Goal: Information Seeking & Learning: Learn about a topic

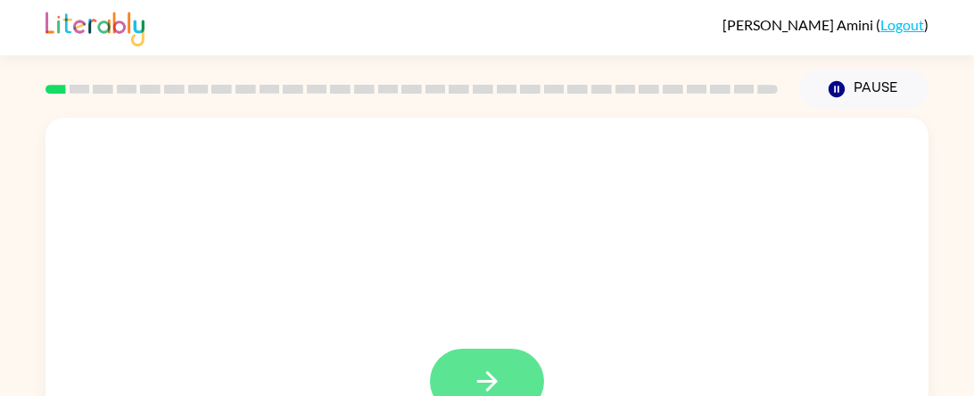
click at [487, 369] on icon "button" at bounding box center [487, 381] width 31 height 31
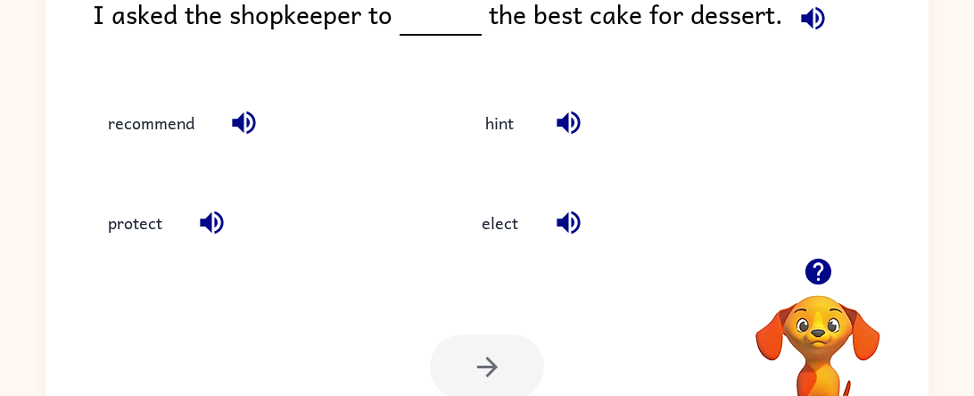
scroll to position [159, 0]
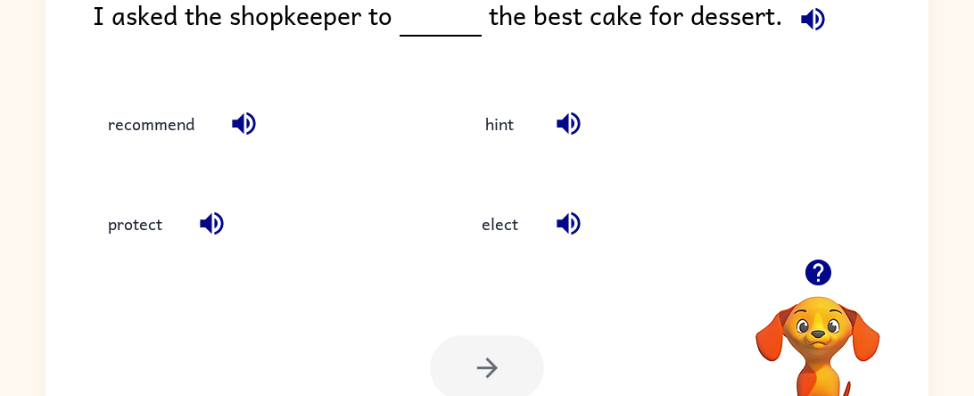
click at [600, 345] on div "Your browser must support playing .mp4 files to use Literably. Please try using…" at bounding box center [486, 368] width 883 height 201
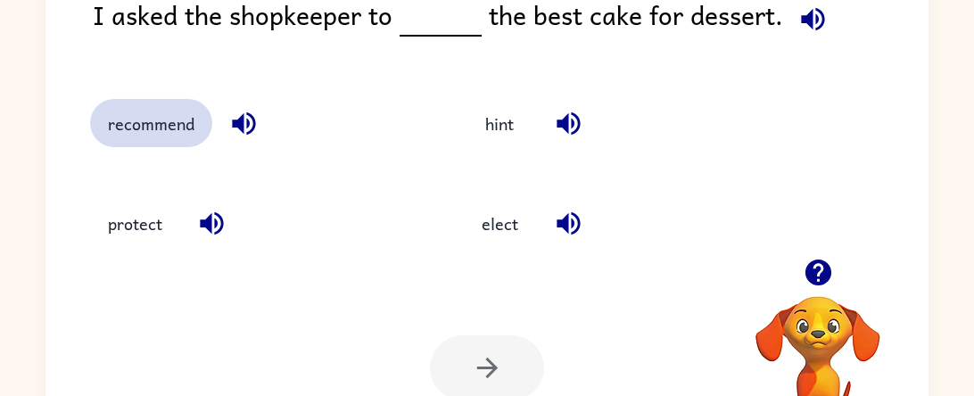
click at [158, 122] on button "recommend" at bounding box center [151, 123] width 122 height 48
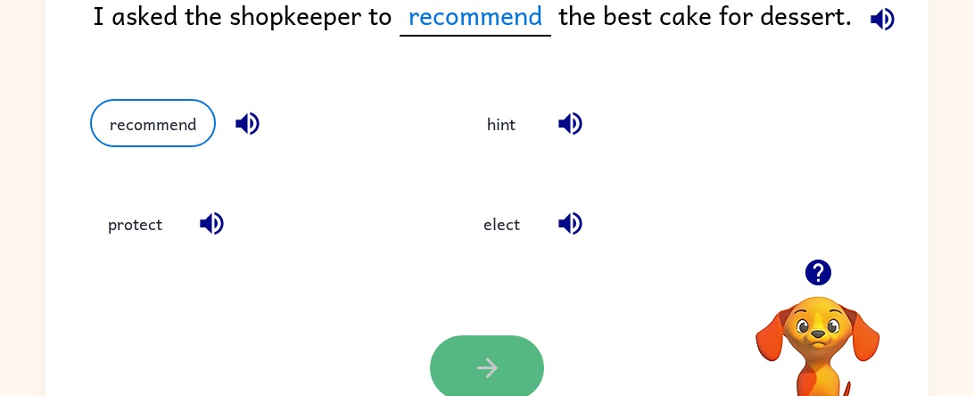
click at [475, 364] on icon "button" at bounding box center [487, 367] width 31 height 31
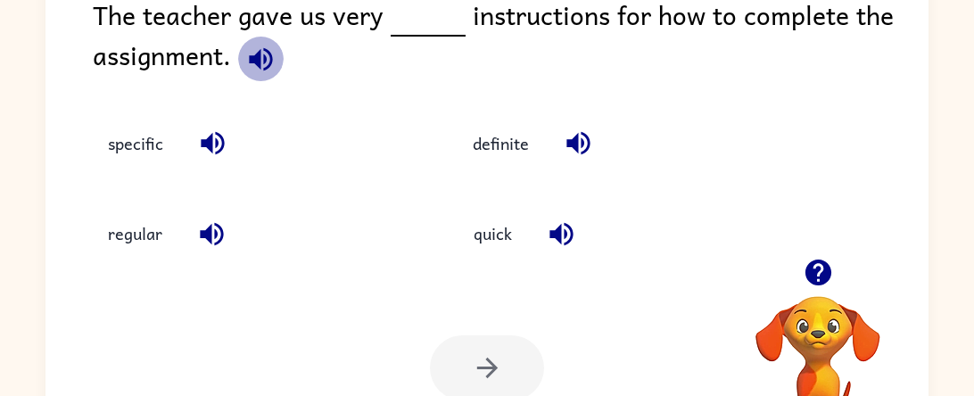
click at [266, 61] on icon "button" at bounding box center [260, 58] width 23 height 23
click at [415, 20] on span at bounding box center [417, 15] width 7 height 40
click at [502, 189] on div "quick" at bounding box center [603, 221] width 365 height 90
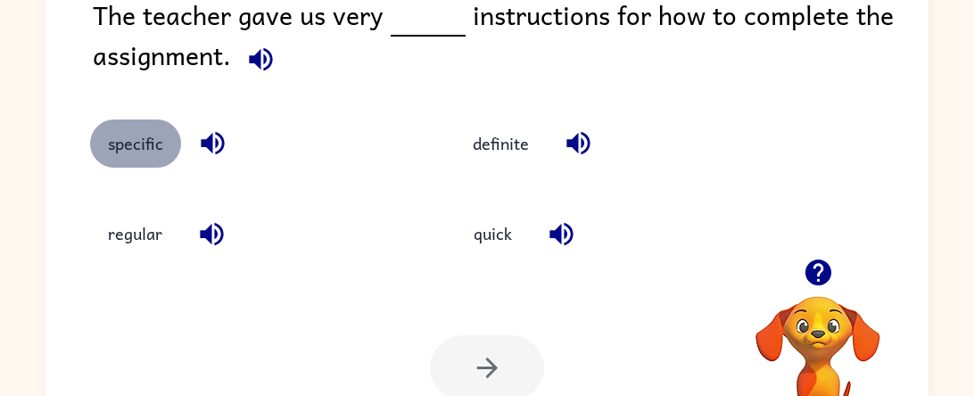
click at [169, 149] on button "specific" at bounding box center [135, 144] width 91 height 48
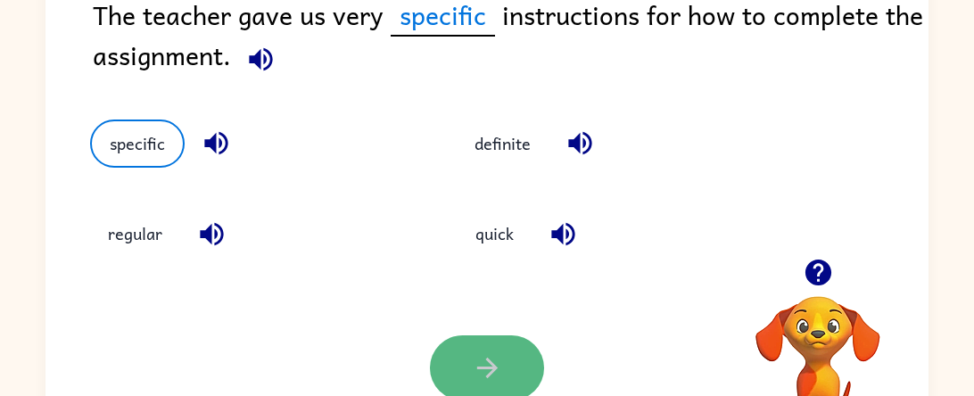
click at [458, 358] on button "button" at bounding box center [487, 367] width 114 height 65
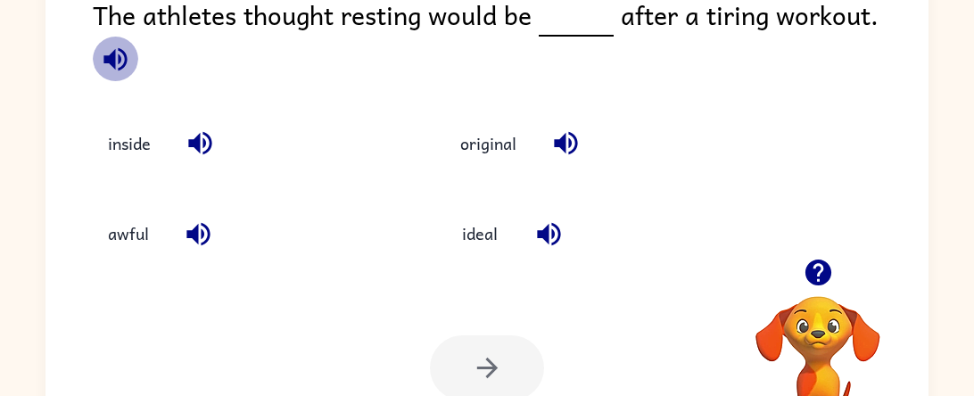
click at [127, 47] on icon "button" at bounding box center [114, 58] width 23 height 23
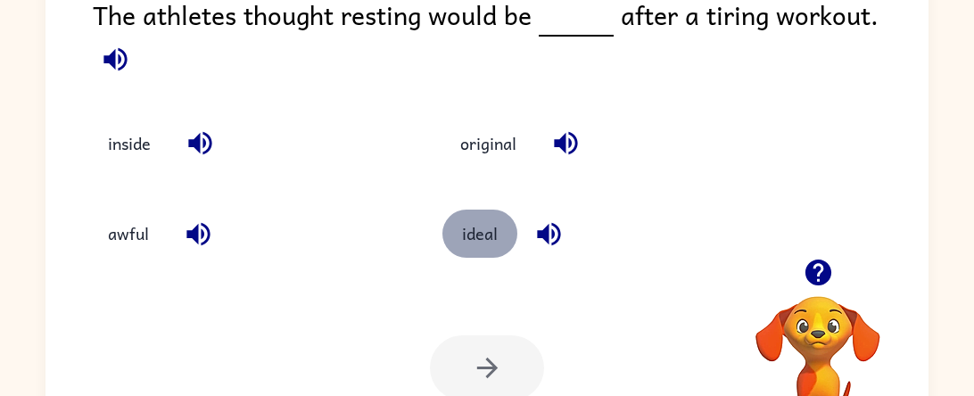
click at [491, 227] on button "ideal" at bounding box center [479, 234] width 75 height 48
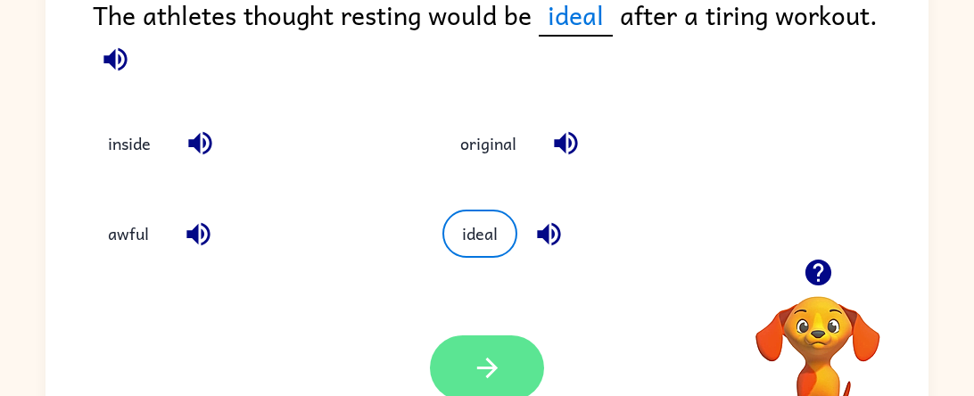
click at [479, 355] on icon "button" at bounding box center [487, 367] width 31 height 31
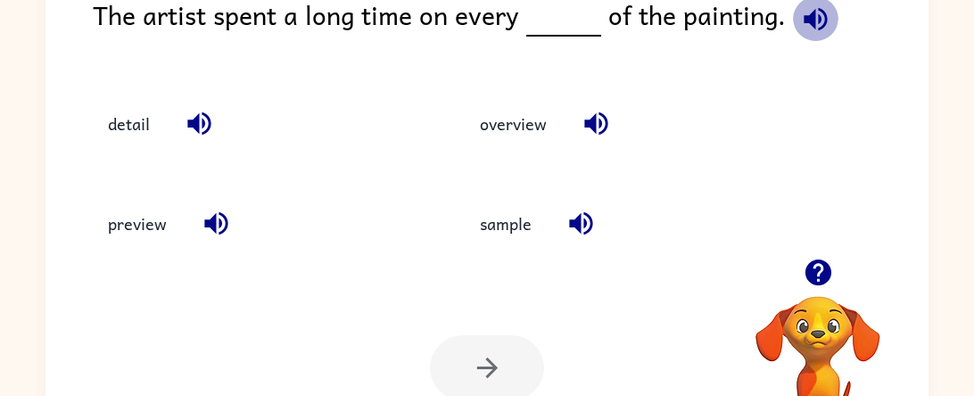
click at [810, 19] on icon "button" at bounding box center [815, 18] width 23 height 23
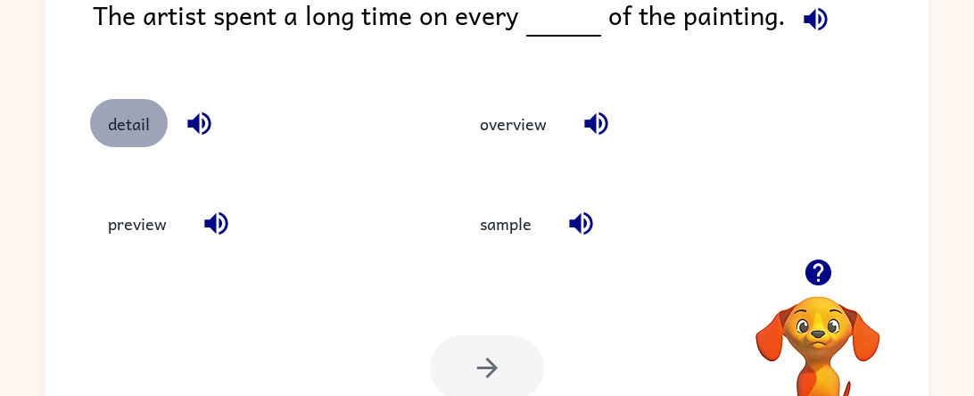
click at [129, 120] on button "detail" at bounding box center [129, 123] width 78 height 48
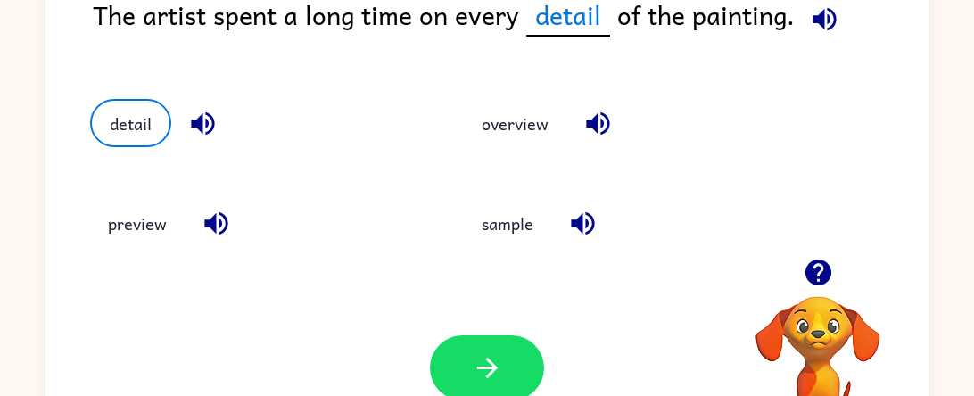
click at [820, 26] on icon "button" at bounding box center [824, 19] width 31 height 31
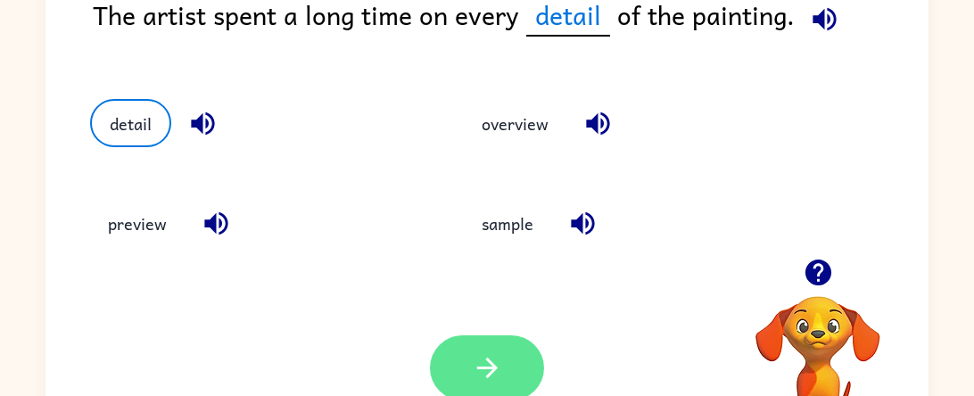
click at [475, 357] on icon "button" at bounding box center [487, 367] width 31 height 31
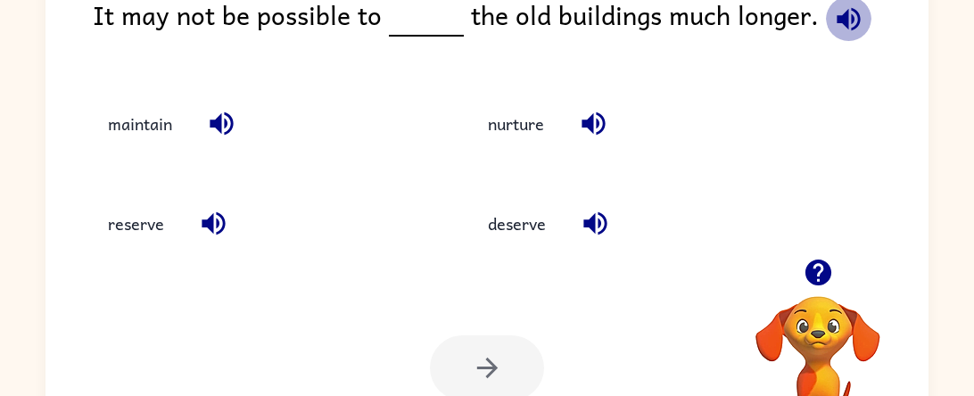
click at [833, 23] on icon "button" at bounding box center [848, 19] width 31 height 31
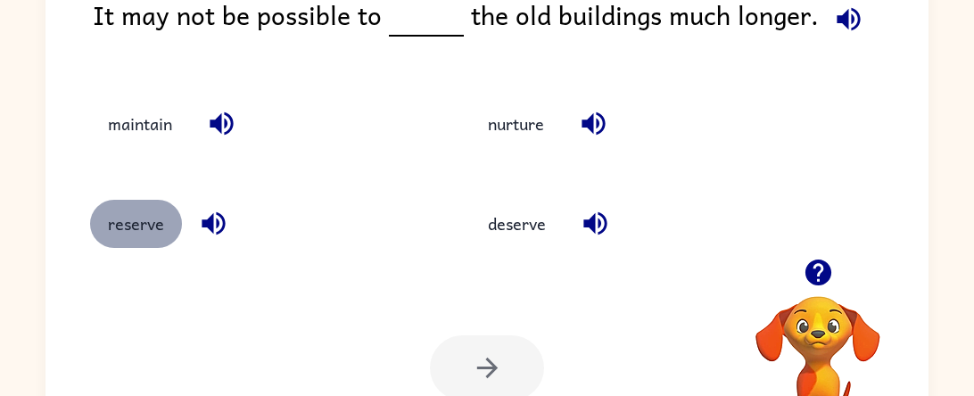
click at [147, 233] on button "reserve" at bounding box center [136, 224] width 92 height 48
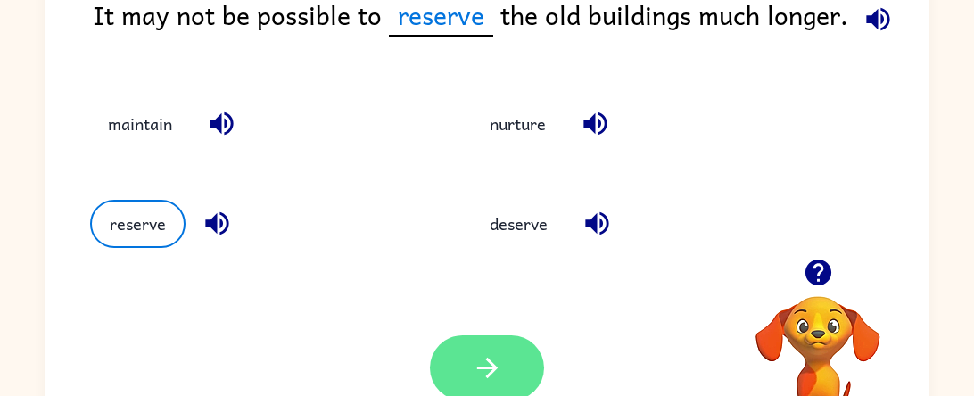
click at [514, 344] on button "button" at bounding box center [487, 367] width 114 height 65
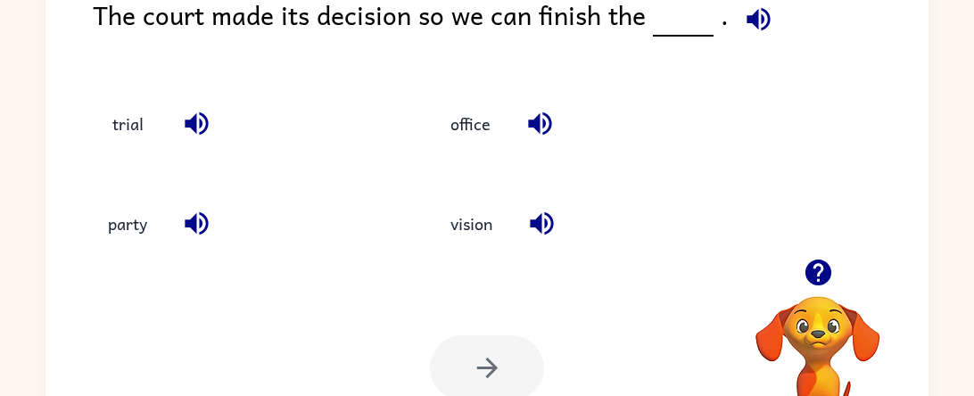
click at [743, 26] on icon "button" at bounding box center [758, 19] width 31 height 31
click at [128, 130] on button "trial" at bounding box center [127, 123] width 75 height 48
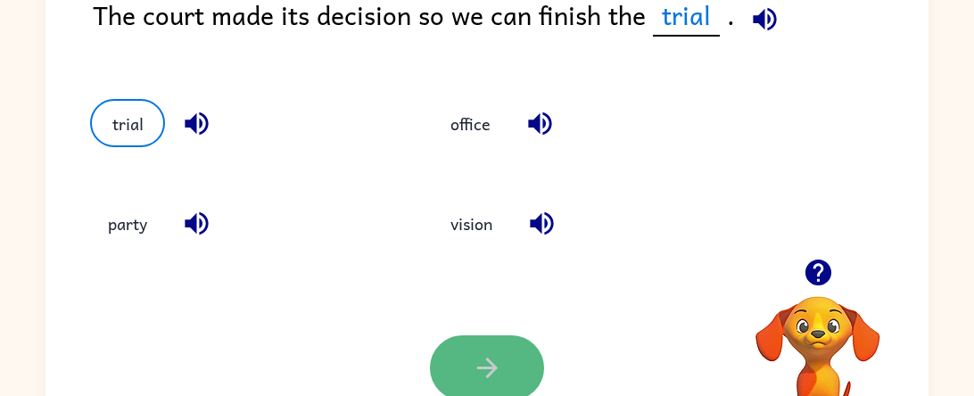
click at [481, 345] on button "button" at bounding box center [487, 367] width 114 height 65
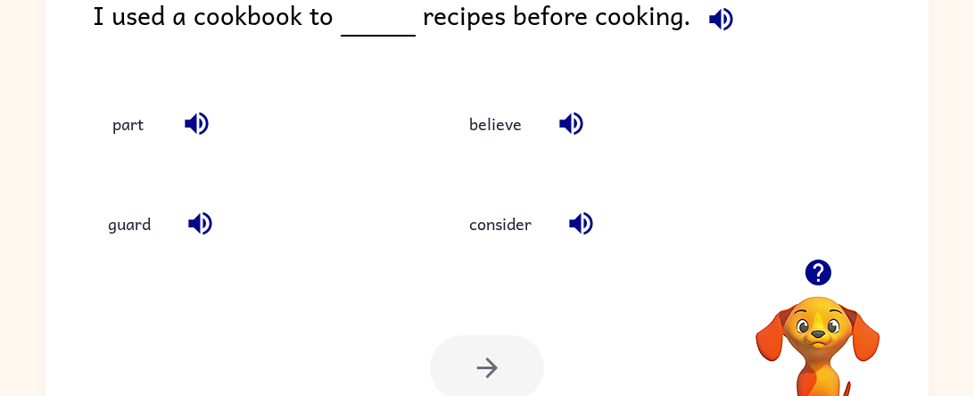
click at [685, 54] on div "I used a cookbook to recipes before cooking." at bounding box center [511, 29] width 836 height 69
click at [711, 12] on icon "button" at bounding box center [720, 18] width 23 height 23
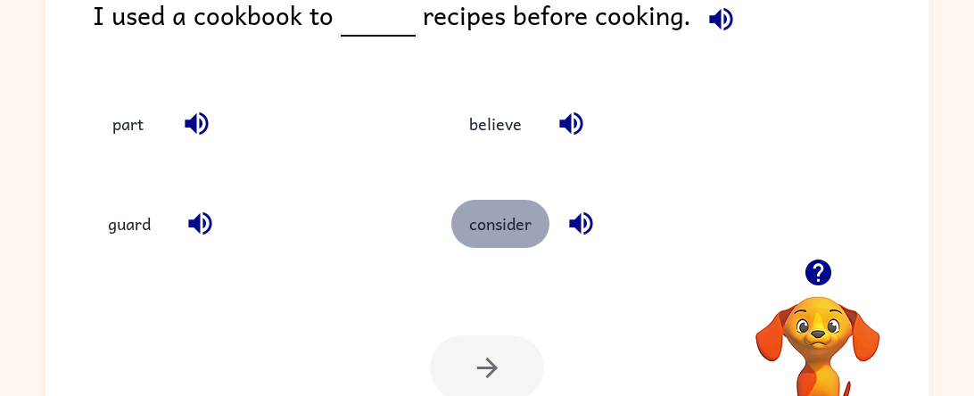
click at [474, 220] on button "consider" at bounding box center [500, 224] width 98 height 48
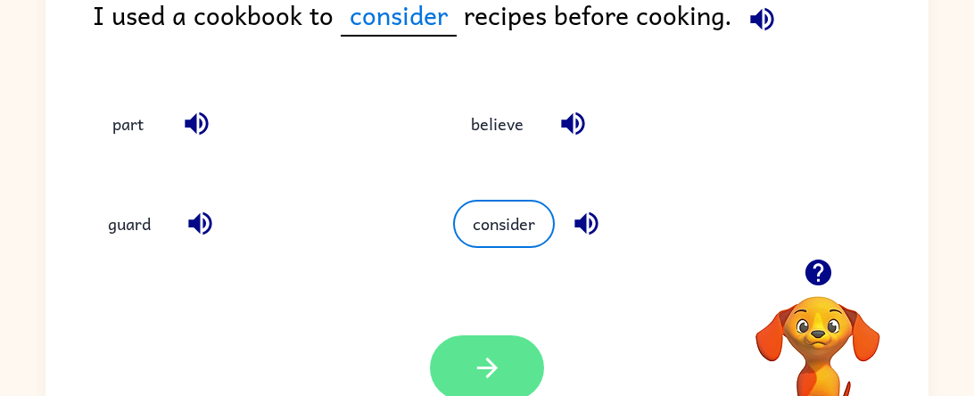
click at [492, 368] on icon "button" at bounding box center [486, 368] width 21 height 21
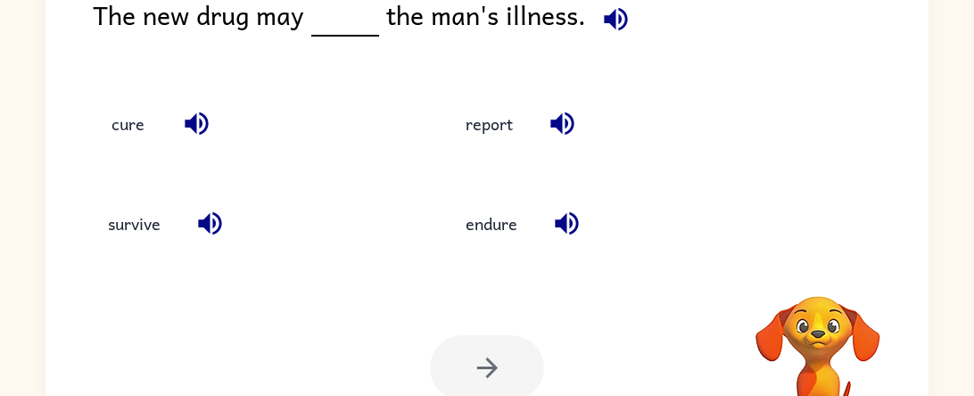
click at [610, 29] on icon "button" at bounding box center [615, 19] width 31 height 31
click at [128, 116] on button "cure" at bounding box center [127, 123] width 75 height 48
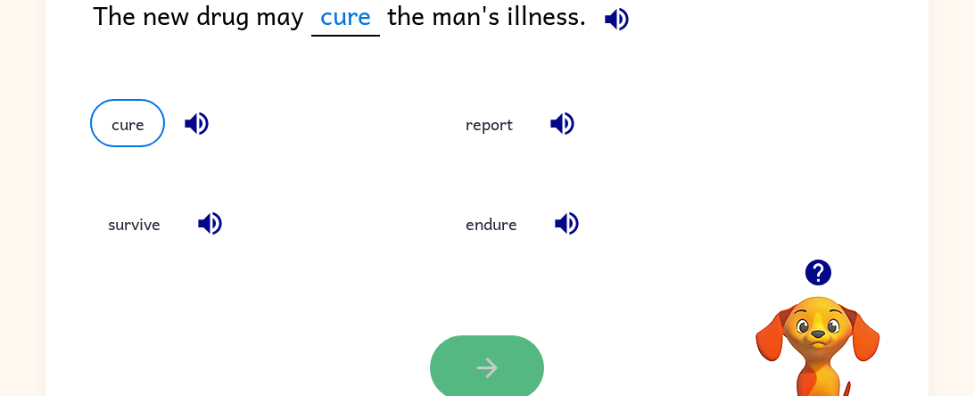
click at [523, 355] on button "button" at bounding box center [487, 367] width 114 height 65
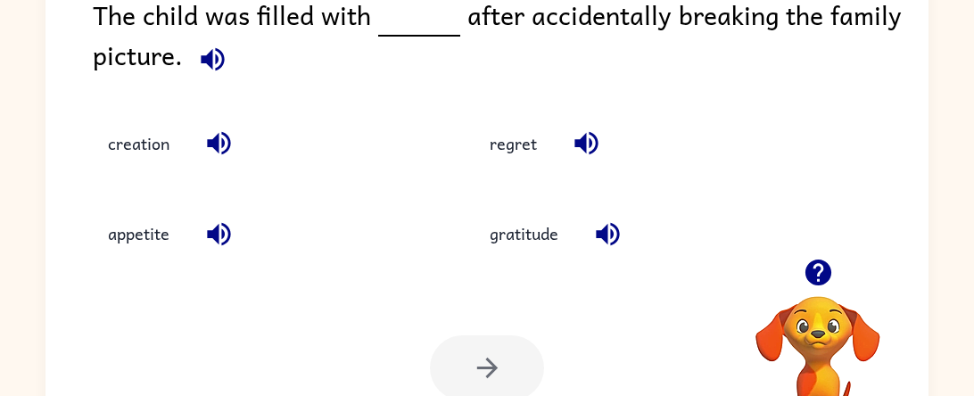
click at [219, 60] on icon "button" at bounding box center [212, 59] width 31 height 31
click at [518, 137] on button "regret" at bounding box center [513, 144] width 83 height 48
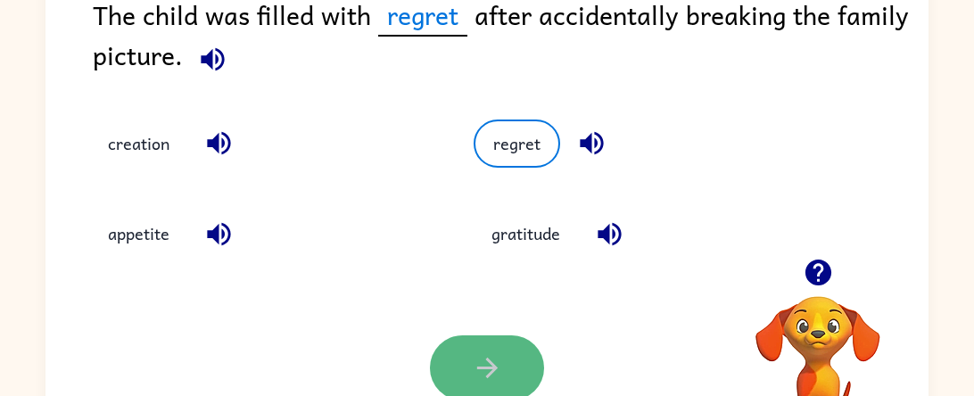
click at [469, 376] on button "button" at bounding box center [487, 367] width 114 height 65
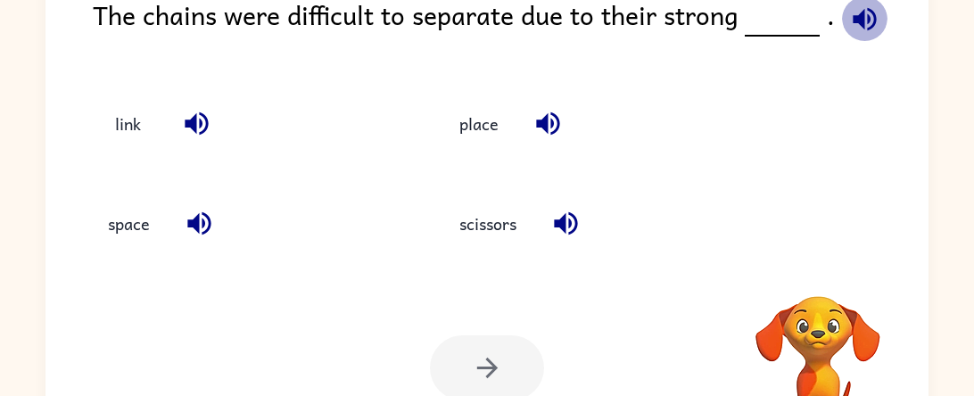
click at [863, 24] on icon "button" at bounding box center [864, 19] width 31 height 31
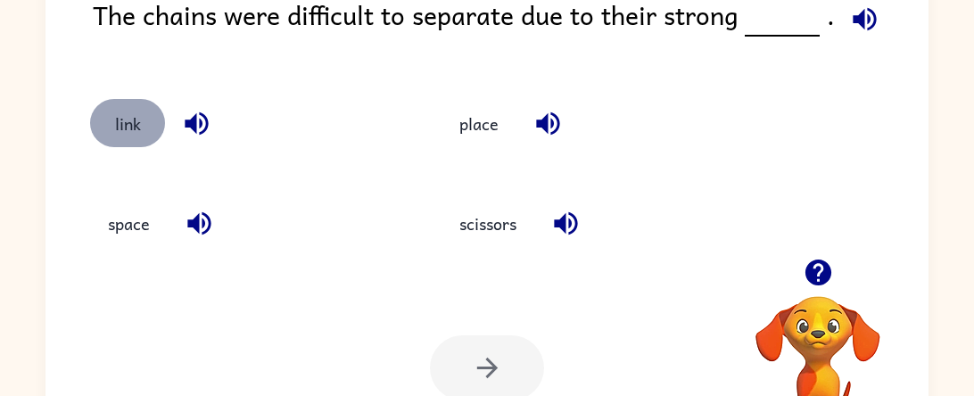
click at [152, 131] on button "link" at bounding box center [127, 123] width 75 height 48
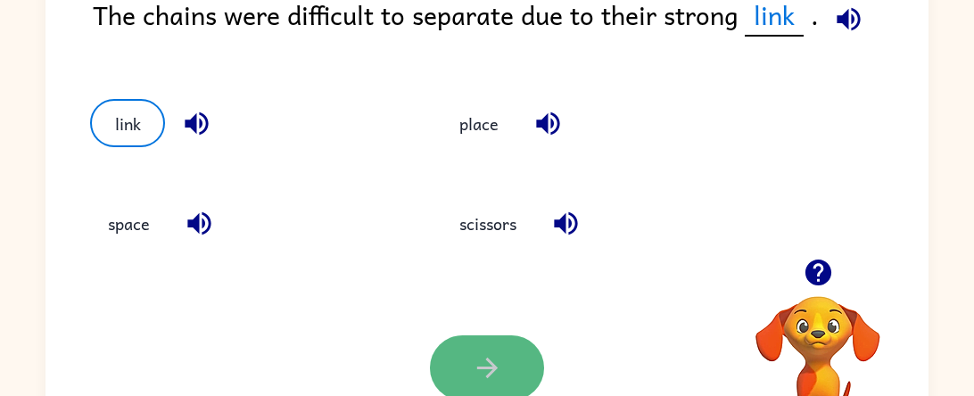
click at [437, 372] on button "button" at bounding box center [487, 367] width 114 height 65
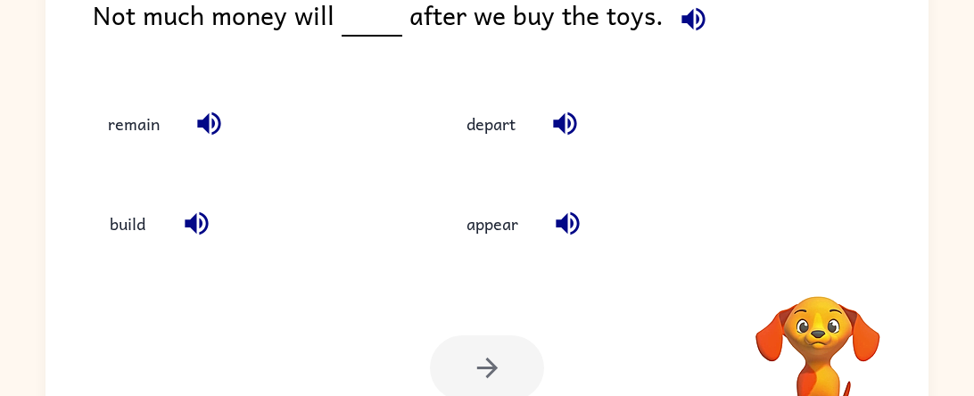
click at [427, 357] on div "Your browser must support playing .mp4 files to use Literably. Please try using…" at bounding box center [486, 368] width 883 height 201
click at [690, 32] on icon "button" at bounding box center [693, 19] width 31 height 31
click at [707, 23] on button "button" at bounding box center [693, 18] width 45 height 45
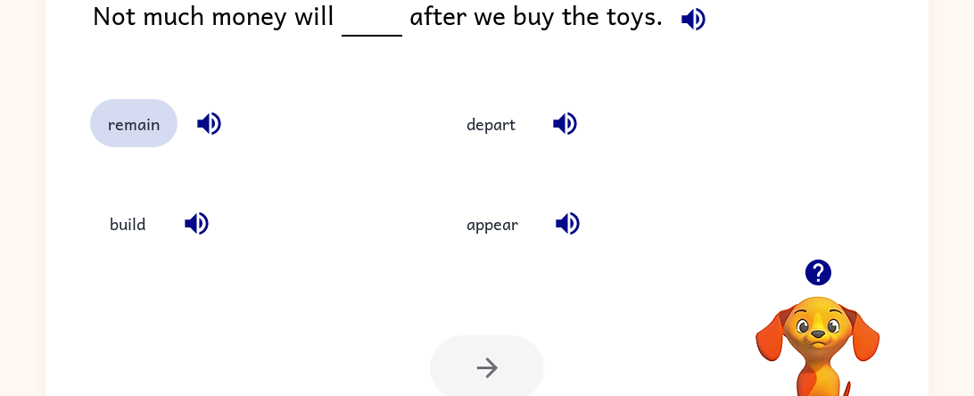
click at [153, 128] on button "remain" at bounding box center [133, 123] width 87 height 48
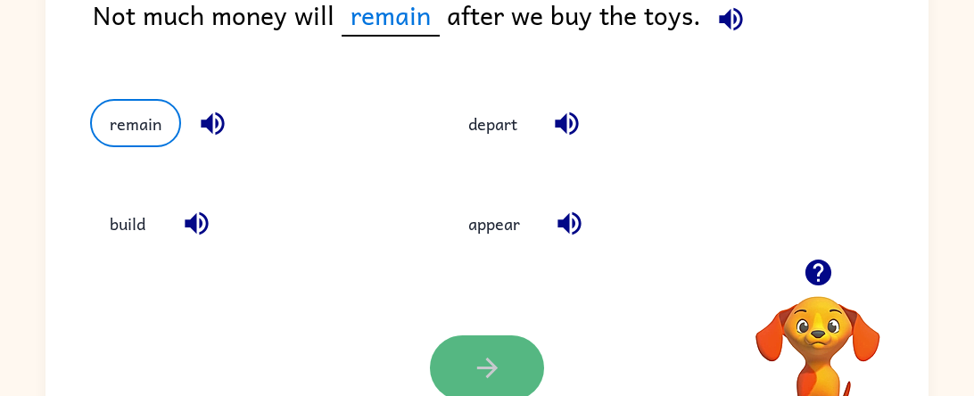
click at [490, 354] on icon "button" at bounding box center [487, 367] width 31 height 31
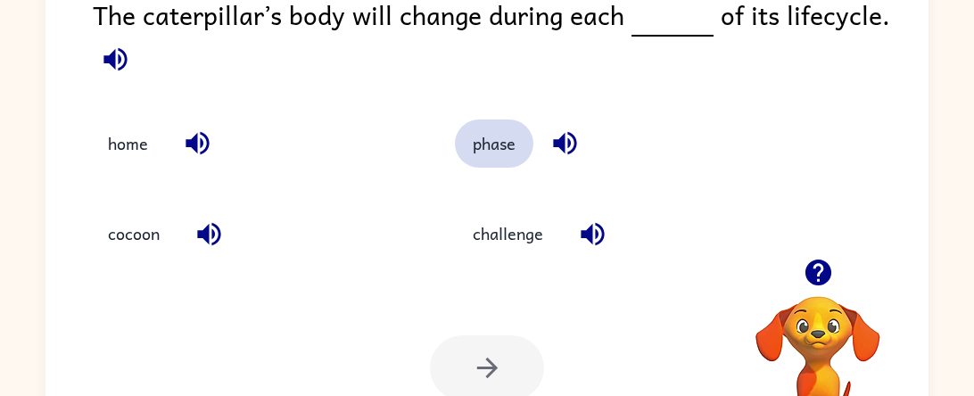
click at [473, 126] on button "phase" at bounding box center [494, 144] width 79 height 48
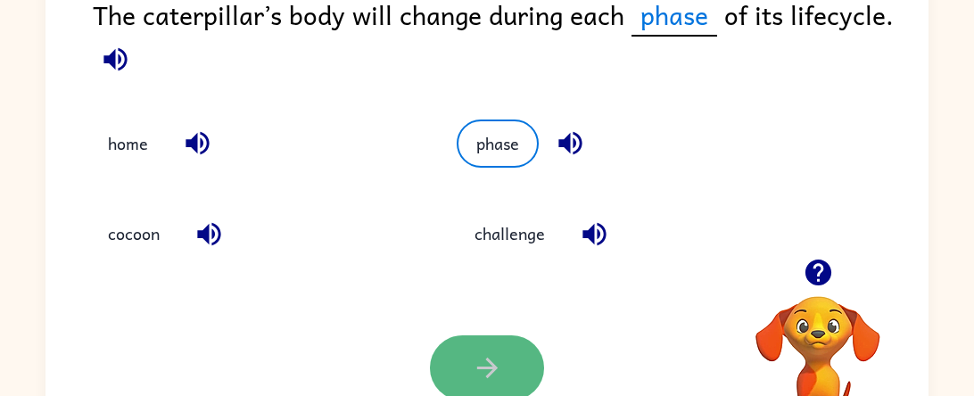
click at [475, 372] on icon "button" at bounding box center [487, 367] width 31 height 31
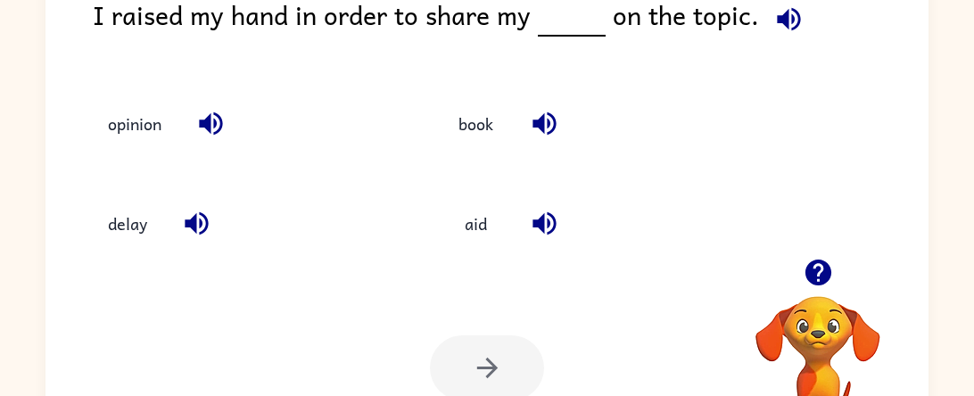
click at [773, 14] on icon "button" at bounding box center [788, 19] width 31 height 31
click at [113, 116] on button "opinion" at bounding box center [134, 123] width 89 height 48
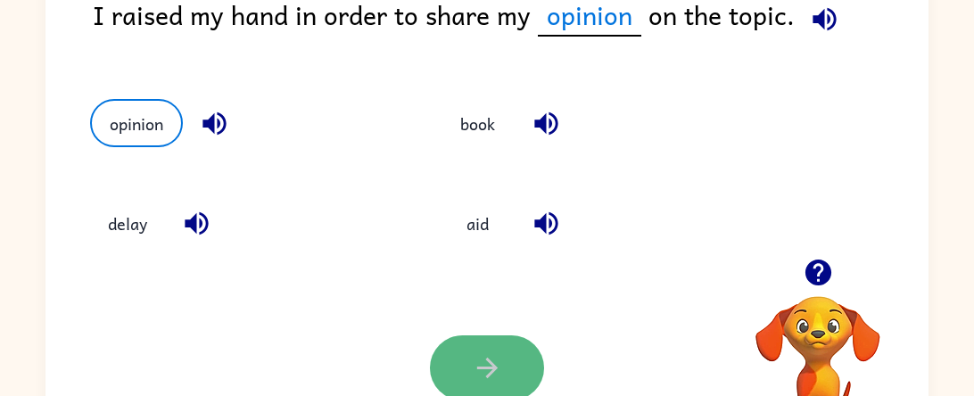
click at [474, 376] on icon "button" at bounding box center [487, 367] width 31 height 31
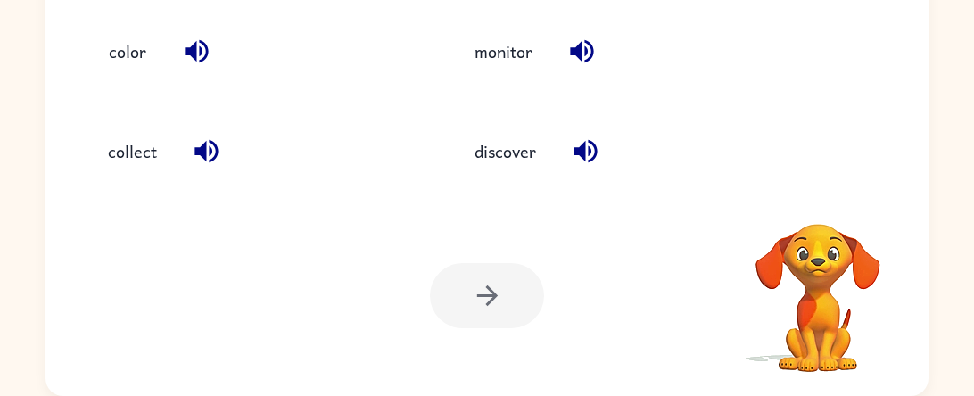
scroll to position [0, 0]
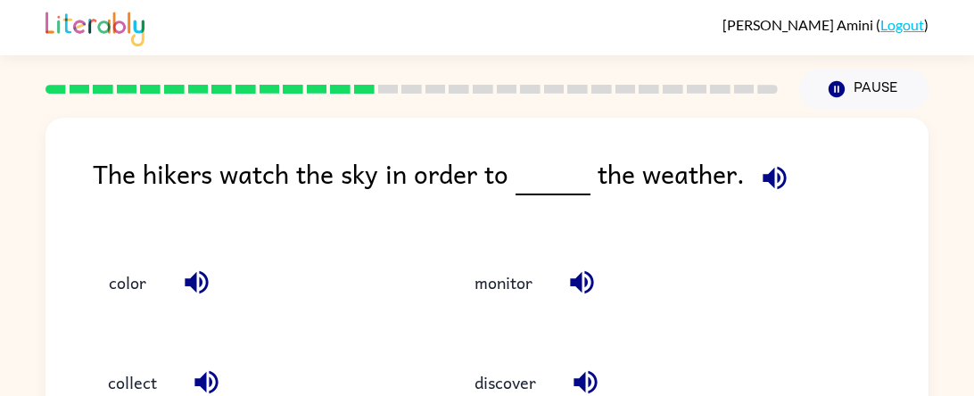
click at [767, 184] on icon "button" at bounding box center [774, 177] width 23 height 23
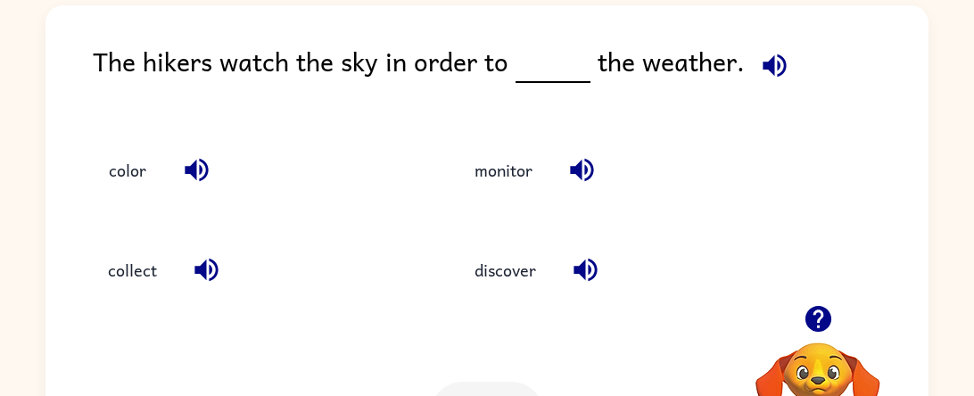
scroll to position [91, 0]
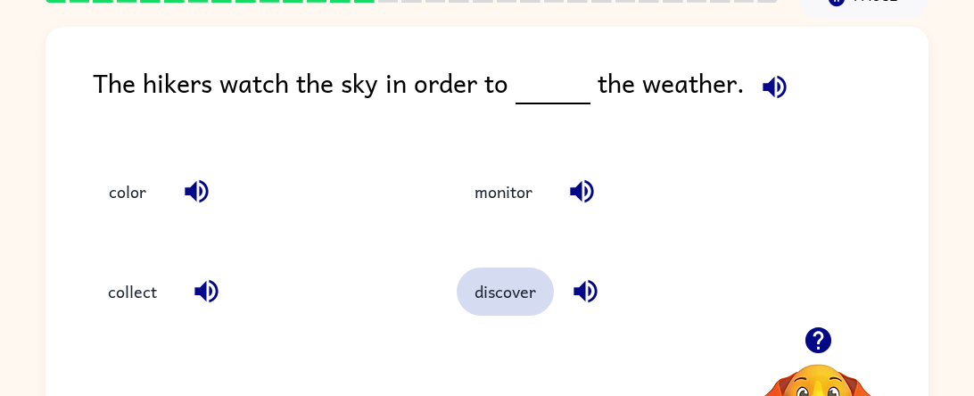
click at [533, 309] on button "discover" at bounding box center [505, 292] width 97 height 48
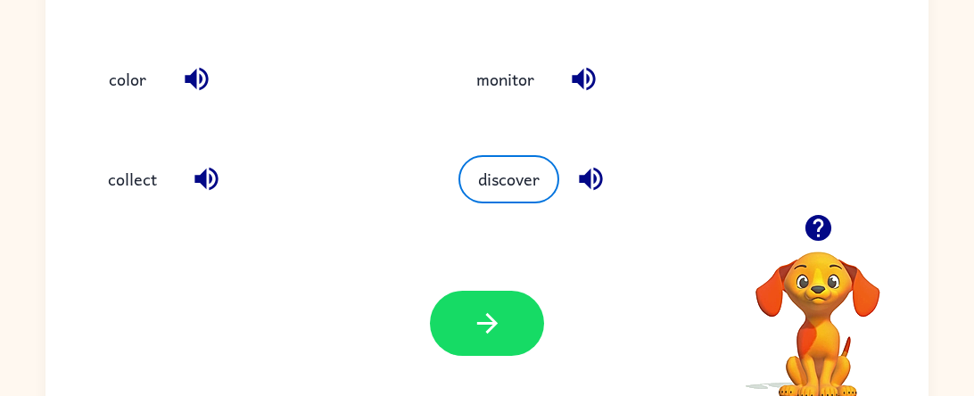
scroll to position [231, 0]
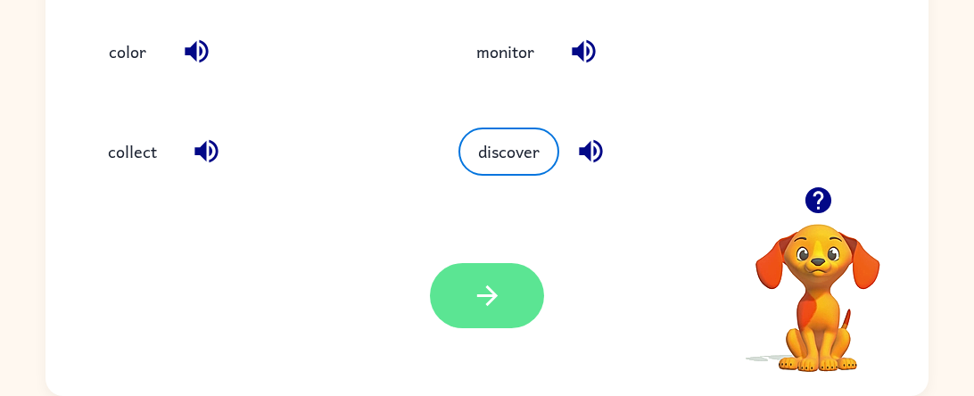
click at [476, 313] on button "button" at bounding box center [487, 295] width 114 height 65
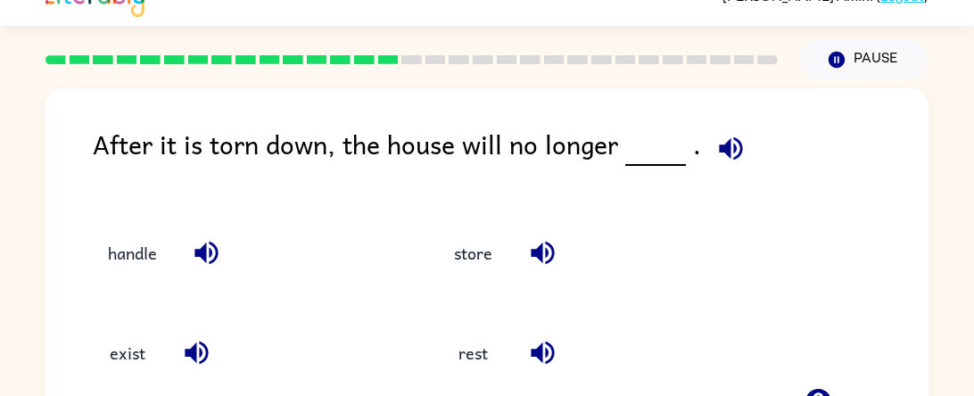
scroll to position [52, 0]
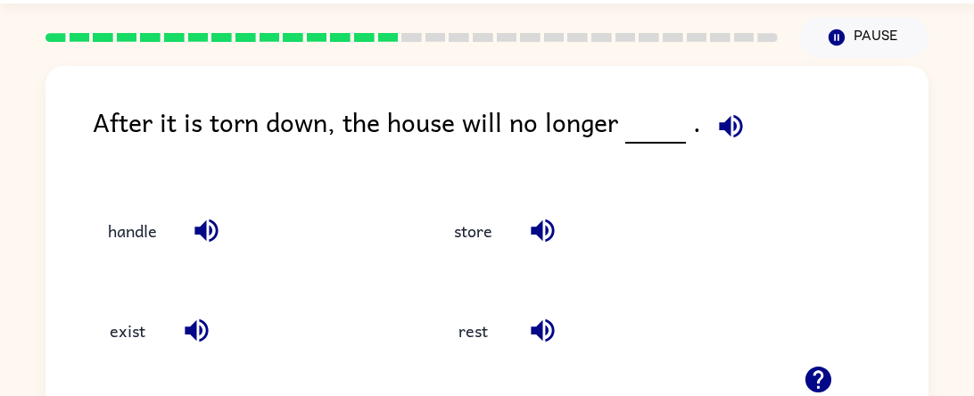
click at [737, 130] on icon "button" at bounding box center [730, 126] width 31 height 31
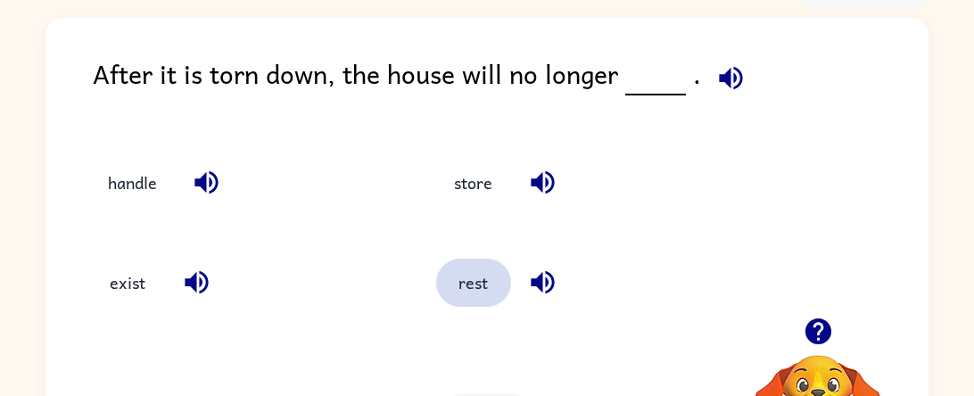
scroll to position [78, 0]
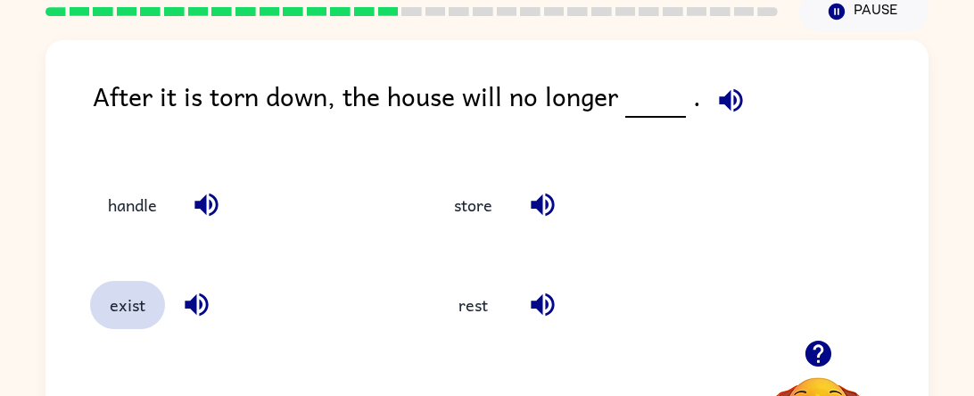
click at [118, 325] on button "exist" at bounding box center [127, 305] width 75 height 48
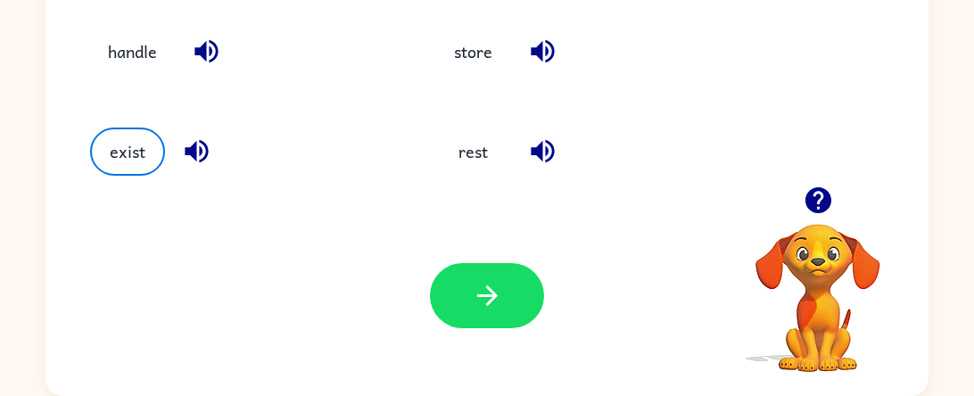
scroll to position [229, 0]
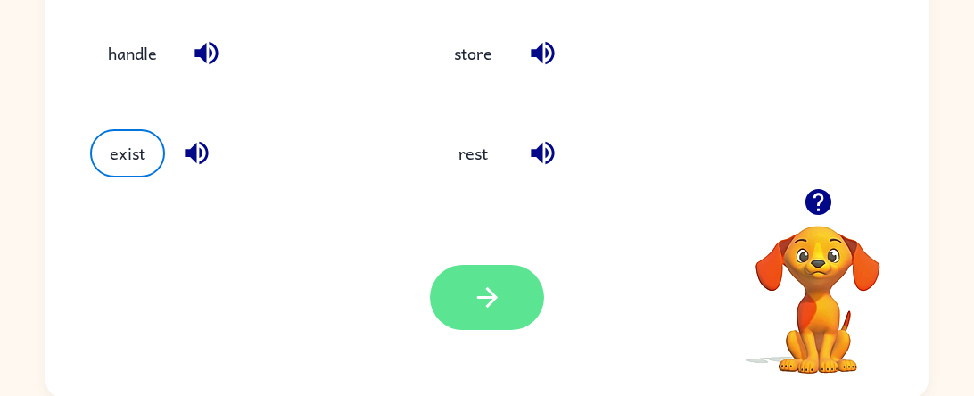
click at [522, 290] on button "button" at bounding box center [487, 297] width 114 height 65
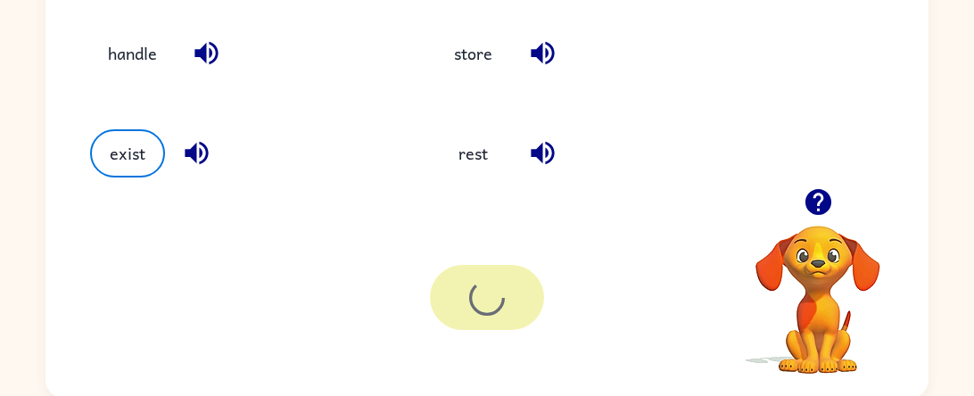
click at [522, 290] on div at bounding box center [487, 297] width 114 height 65
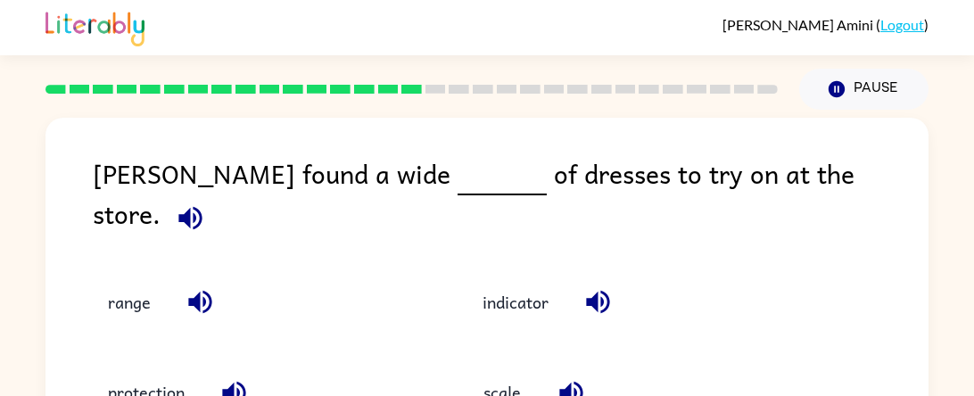
scroll to position [3, 0]
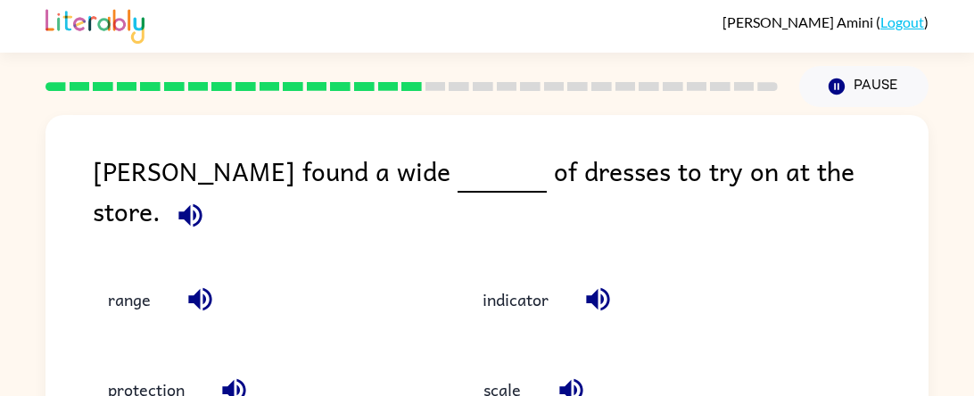
click at [206, 200] on icon "button" at bounding box center [190, 215] width 31 height 31
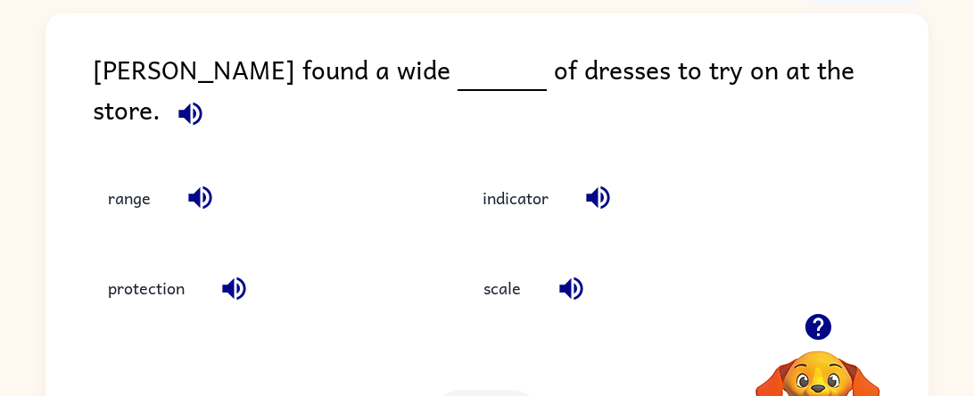
scroll to position [113, 0]
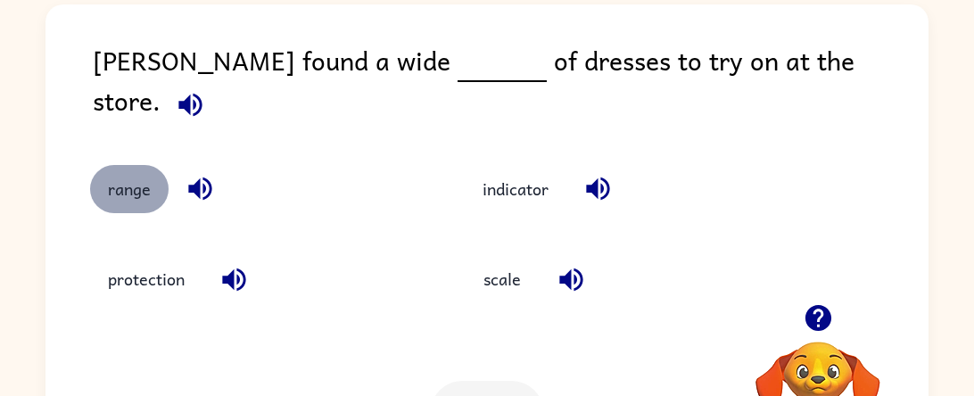
click at [130, 177] on button "range" at bounding box center [129, 189] width 79 height 48
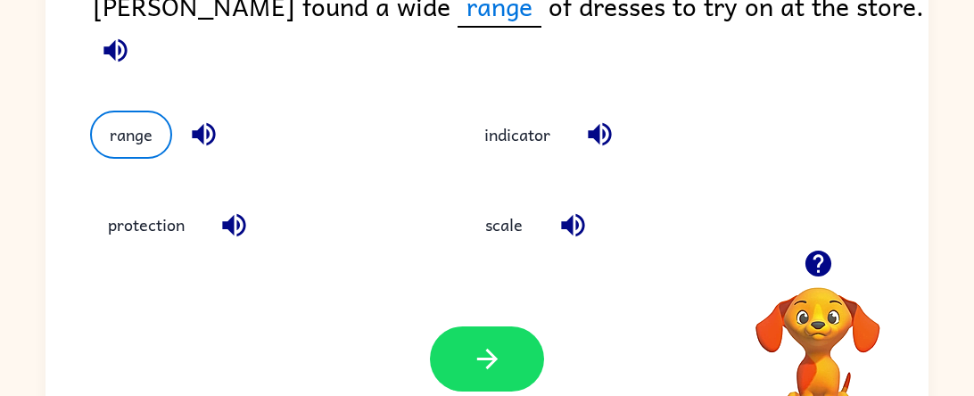
scroll to position [167, 0]
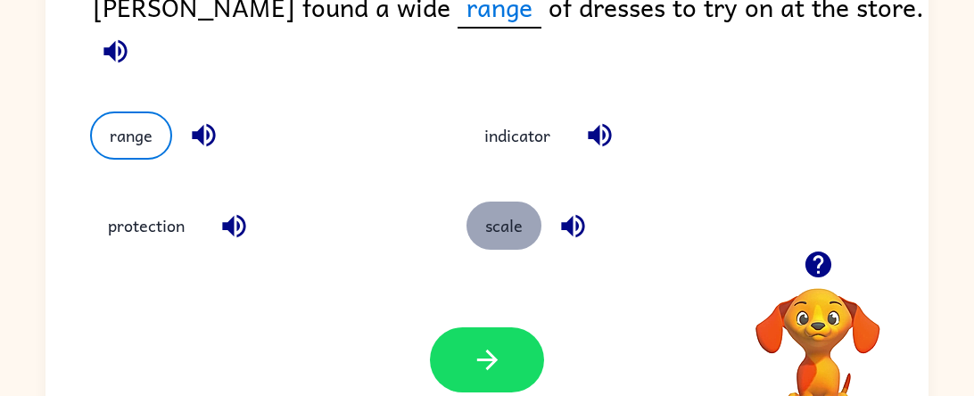
click at [519, 206] on button "scale" at bounding box center [504, 226] width 75 height 48
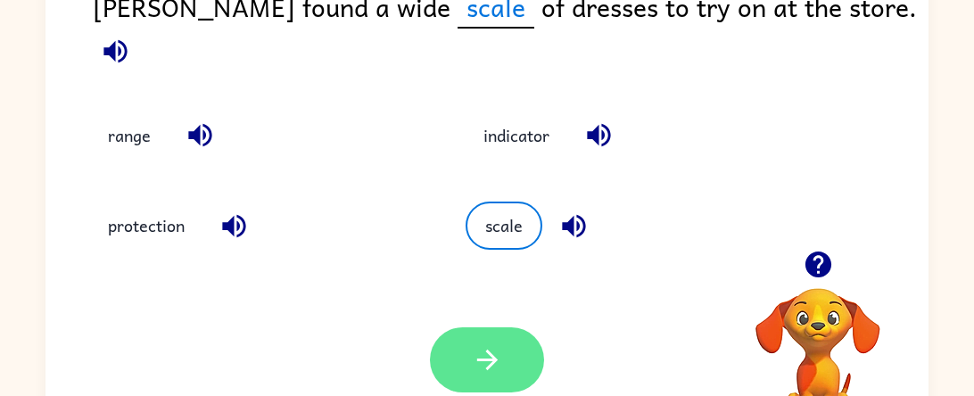
click at [492, 342] on button "button" at bounding box center [487, 359] width 114 height 65
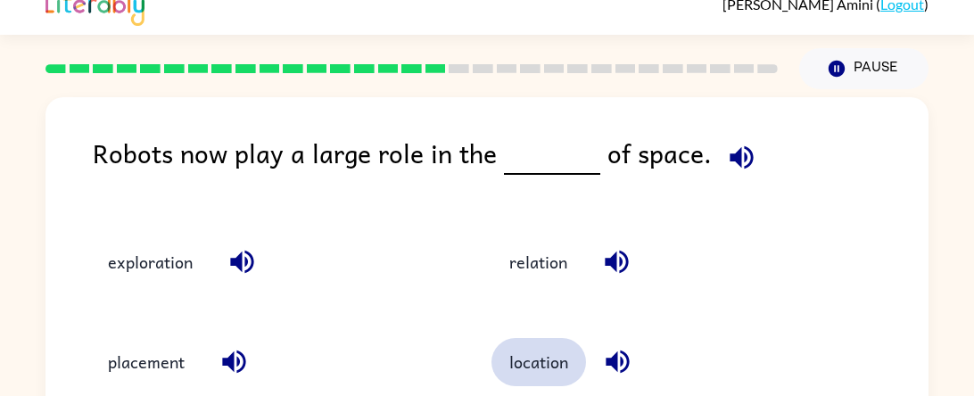
scroll to position [25, 0]
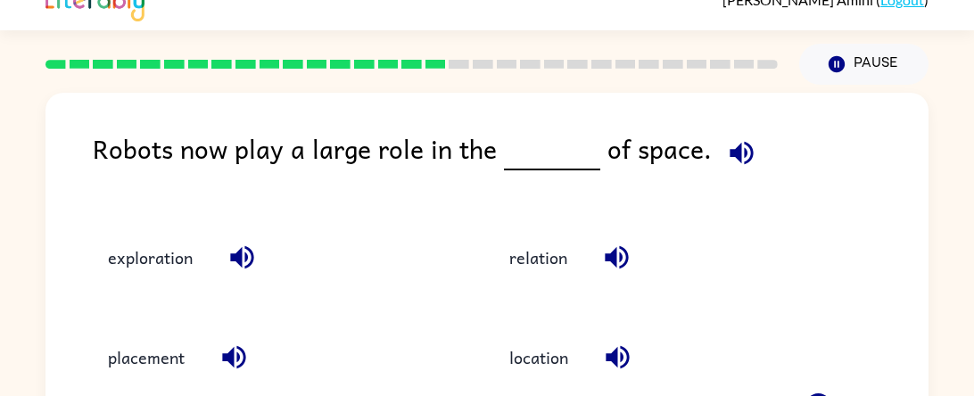
click at [742, 151] on icon "button" at bounding box center [741, 152] width 31 height 31
click at [747, 152] on button "button" at bounding box center [741, 152] width 45 height 45
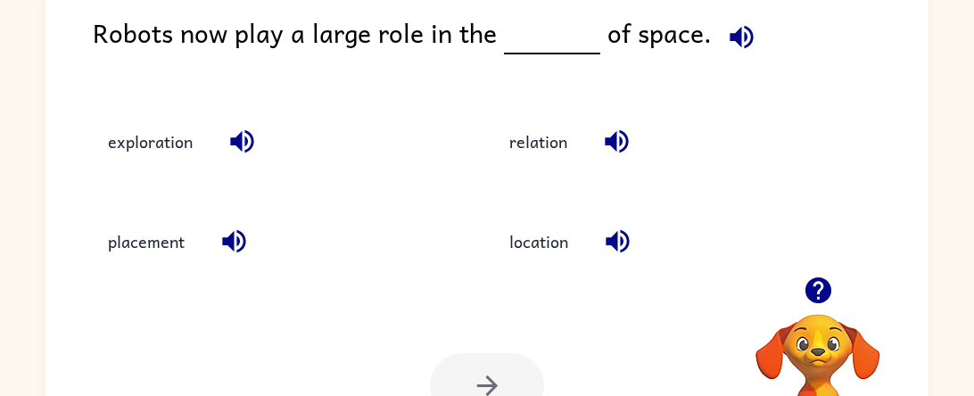
scroll to position [135, 0]
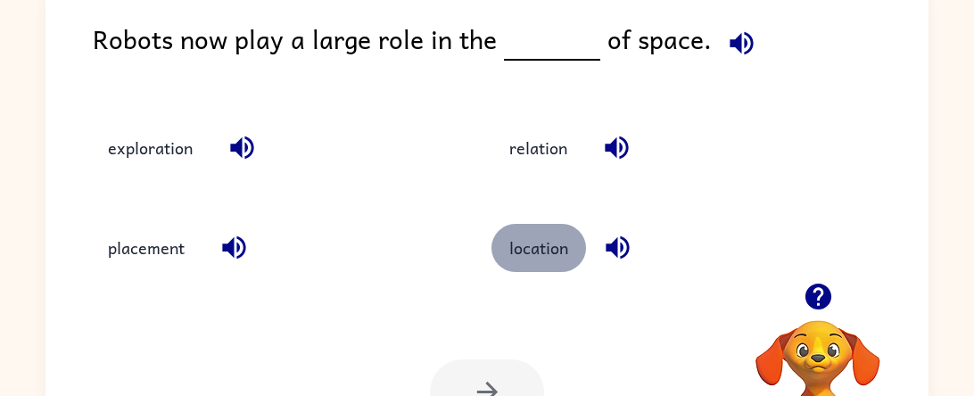
click at [525, 250] on button "location" at bounding box center [539, 248] width 95 height 48
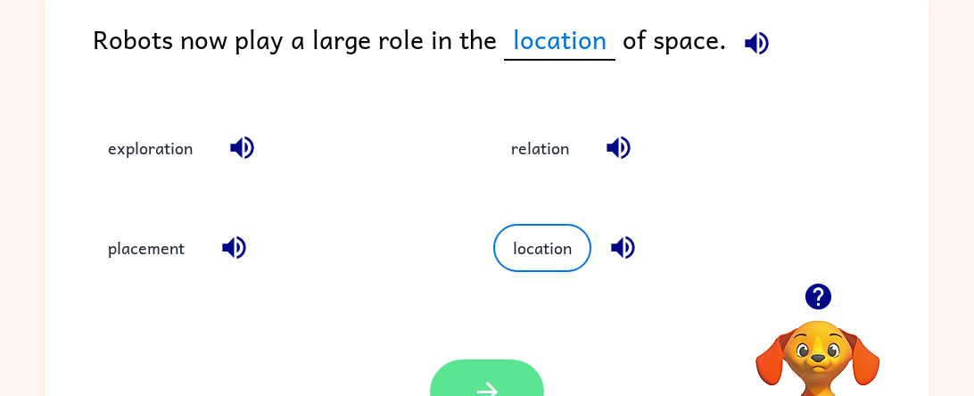
click at [496, 379] on icon "button" at bounding box center [487, 391] width 31 height 31
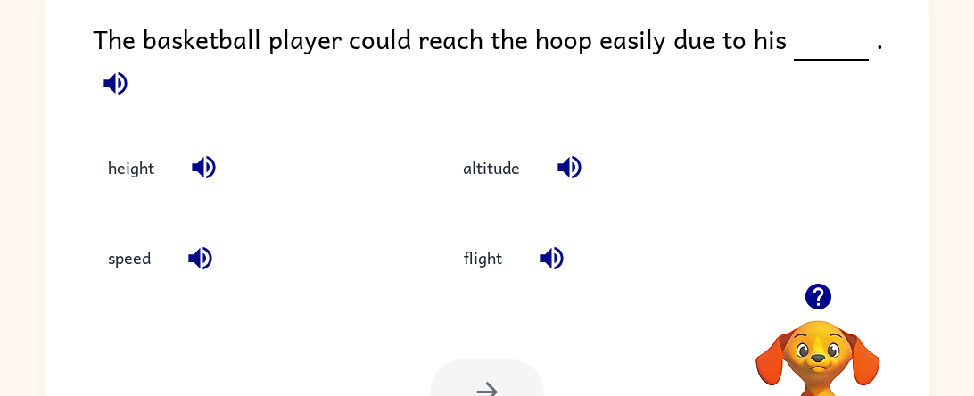
click at [127, 71] on icon "button" at bounding box center [114, 82] width 23 height 23
click at [112, 152] on button "height" at bounding box center [131, 168] width 82 height 48
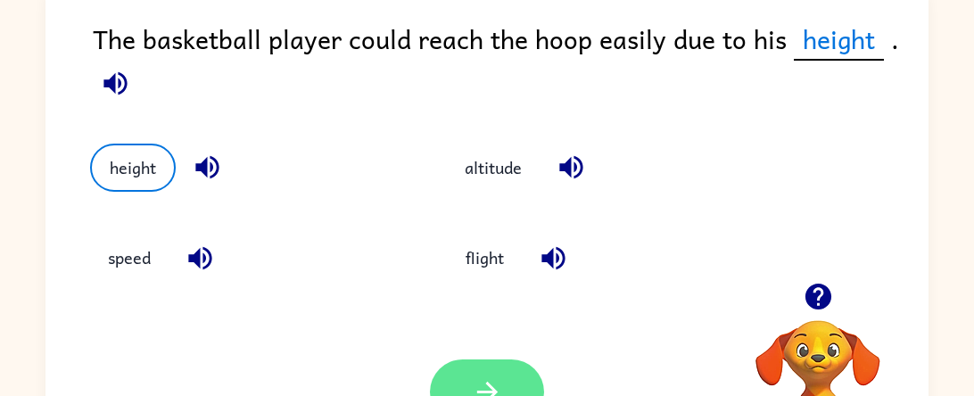
click at [468, 378] on button "button" at bounding box center [487, 392] width 114 height 65
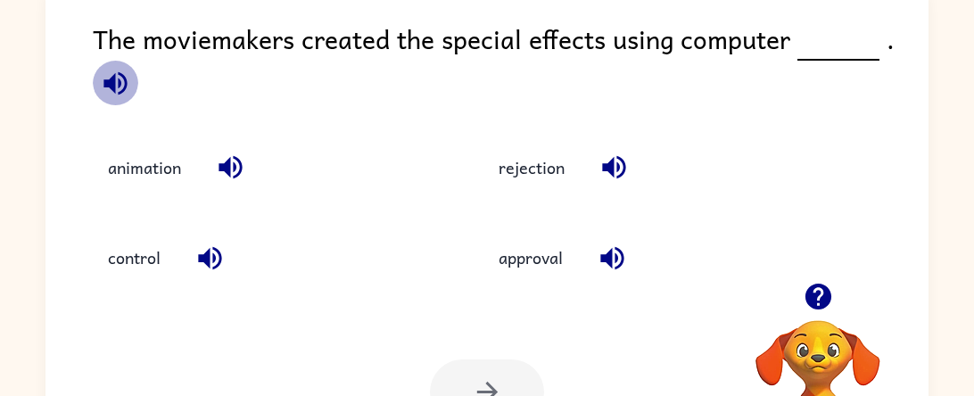
click at [107, 79] on icon "button" at bounding box center [115, 83] width 31 height 31
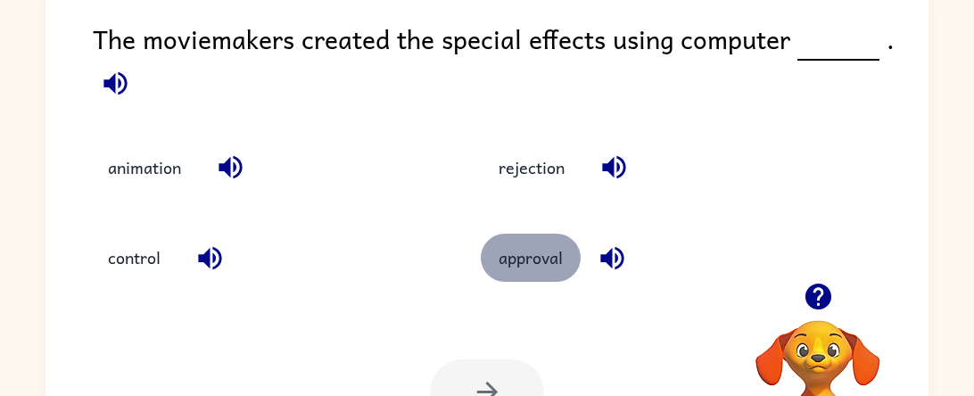
click at [506, 268] on button "approval" at bounding box center [531, 258] width 100 height 48
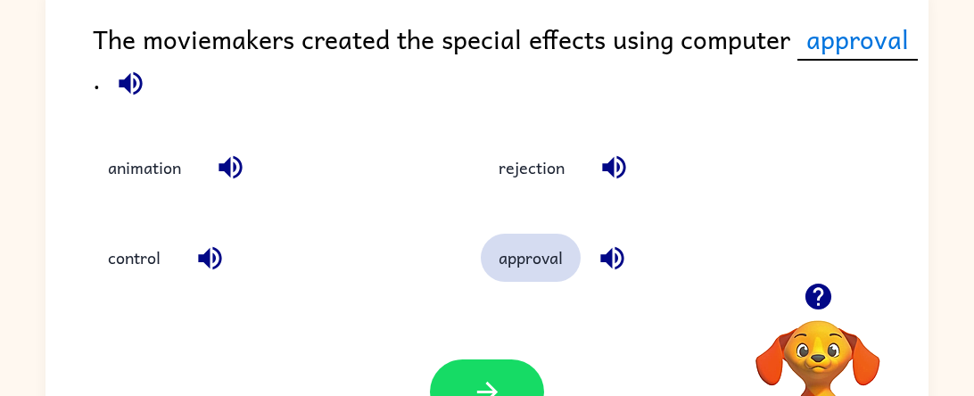
click at [506, 267] on button "approval" at bounding box center [531, 258] width 100 height 48
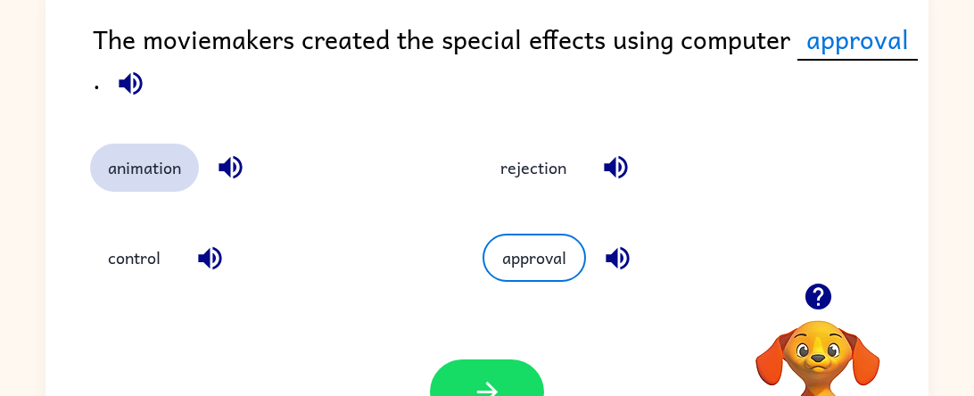
click at [169, 169] on button "animation" at bounding box center [144, 168] width 109 height 48
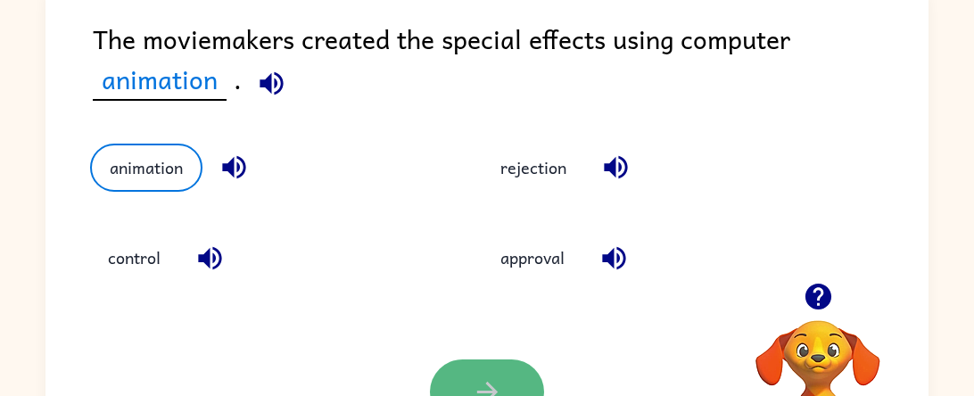
click at [468, 372] on button "button" at bounding box center [487, 392] width 114 height 65
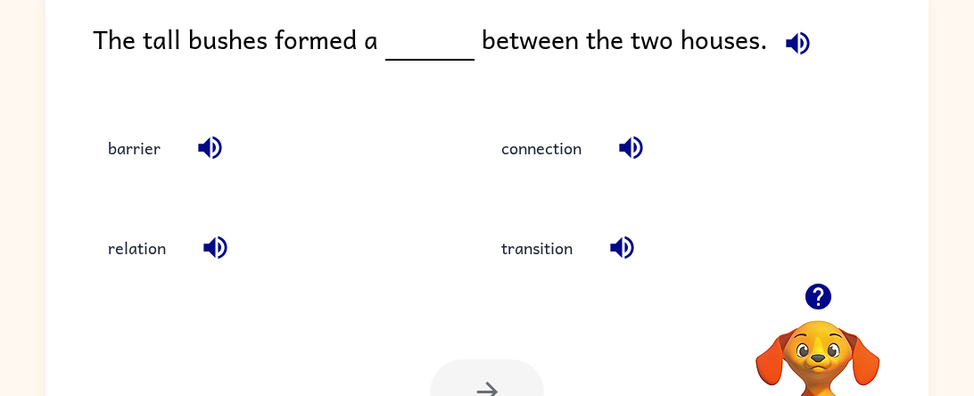
click at [792, 46] on icon "button" at bounding box center [797, 43] width 31 height 31
click at [789, 30] on icon "button" at bounding box center [797, 43] width 31 height 31
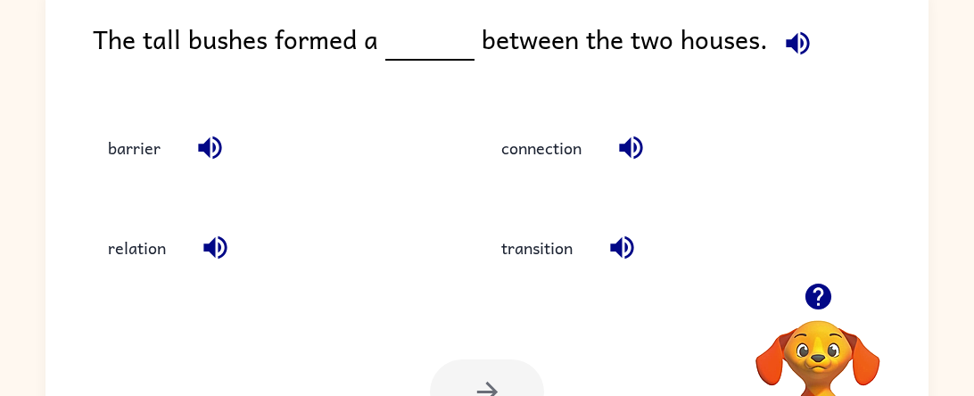
click at [789, 30] on icon "button" at bounding box center [797, 43] width 31 height 31
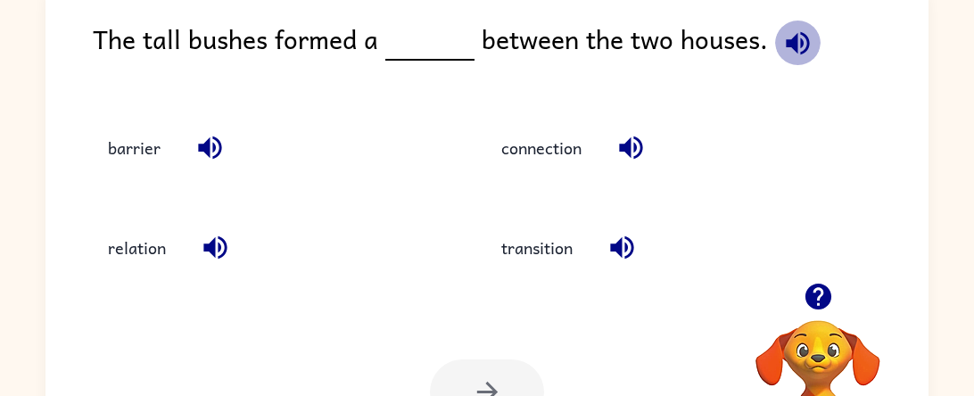
click at [789, 30] on icon "button" at bounding box center [797, 43] width 31 height 31
click at [790, 28] on icon "button" at bounding box center [797, 43] width 31 height 31
click at [792, 32] on icon "button" at bounding box center [797, 43] width 31 height 31
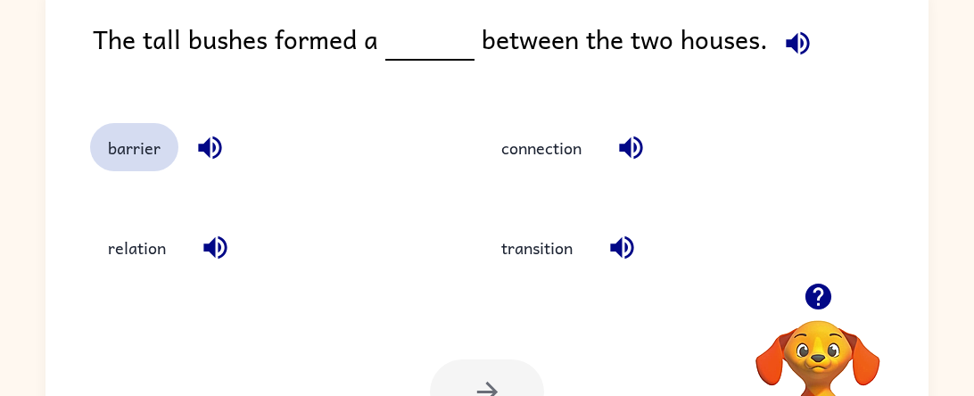
click at [121, 145] on button "barrier" at bounding box center [134, 147] width 88 height 48
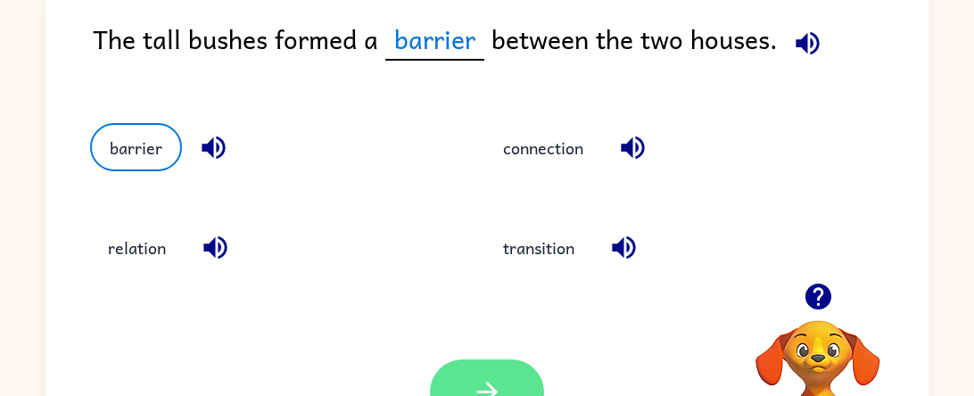
click at [472, 360] on button "button" at bounding box center [487, 392] width 114 height 65
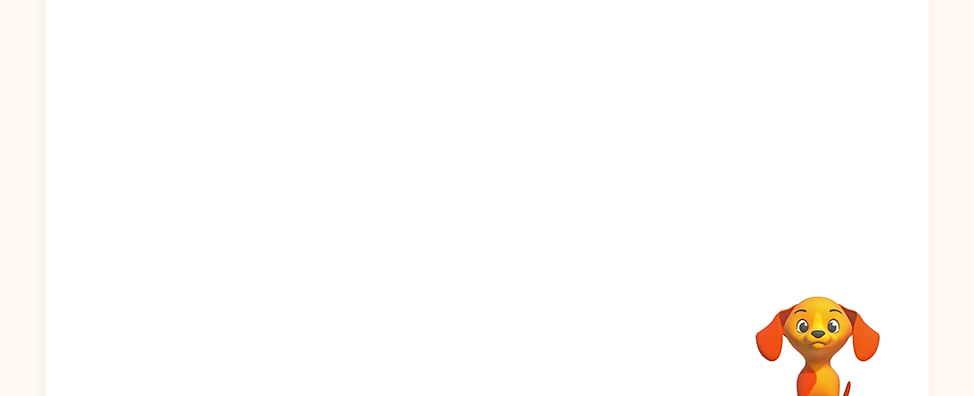
scroll to position [161, 0]
click at [340, 198] on video "Your browser must support playing .mp4 files to use Literably. Please try using…" at bounding box center [486, 107] width 883 height 300
click at [327, 195] on video "Your browser must support playing .mp4 files to use Literably. Please try using…" at bounding box center [486, 107] width 883 height 300
click at [325, 195] on video "Your browser must support playing .mp4 files to use Literably. Please try using…" at bounding box center [486, 107] width 883 height 300
click at [325, 194] on video "Your browser must support playing .mp4 files to use Literably. Please try using…" at bounding box center [486, 107] width 883 height 300
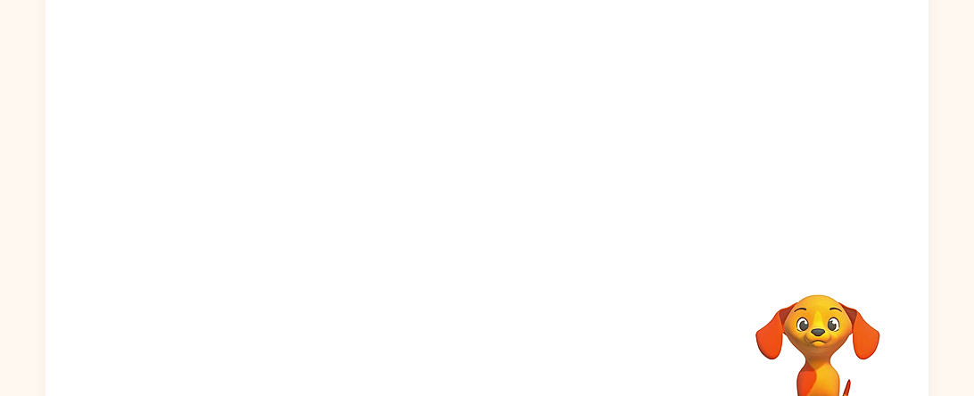
click at [325, 195] on video "Your browser must support playing .mp4 files to use Literably. Please try using…" at bounding box center [486, 107] width 883 height 300
click at [536, 252] on div at bounding box center [487, 220] width 114 height 65
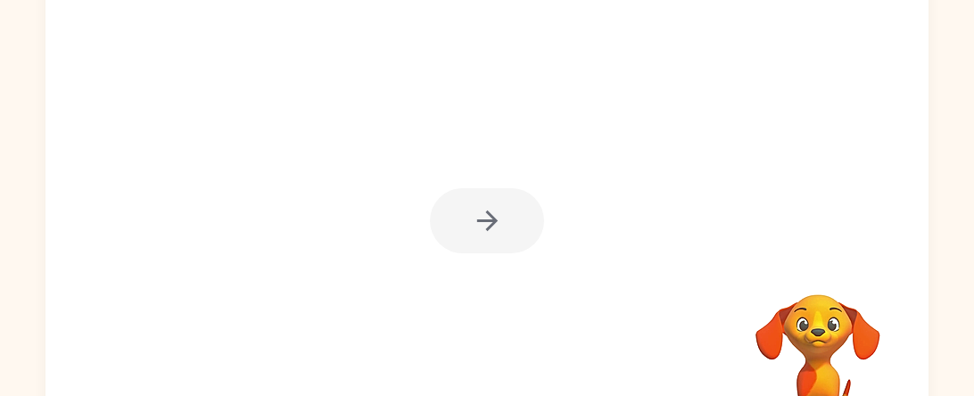
drag, startPoint x: 523, startPoint y: 240, endPoint x: 400, endPoint y: 204, distance: 128.2
click at [400, 204] on div at bounding box center [486, 211] width 883 height 509
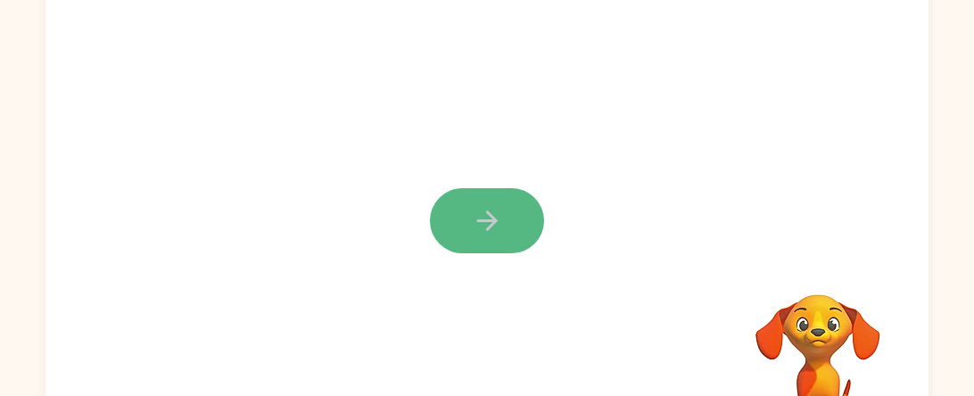
click at [475, 242] on button "button" at bounding box center [487, 220] width 114 height 65
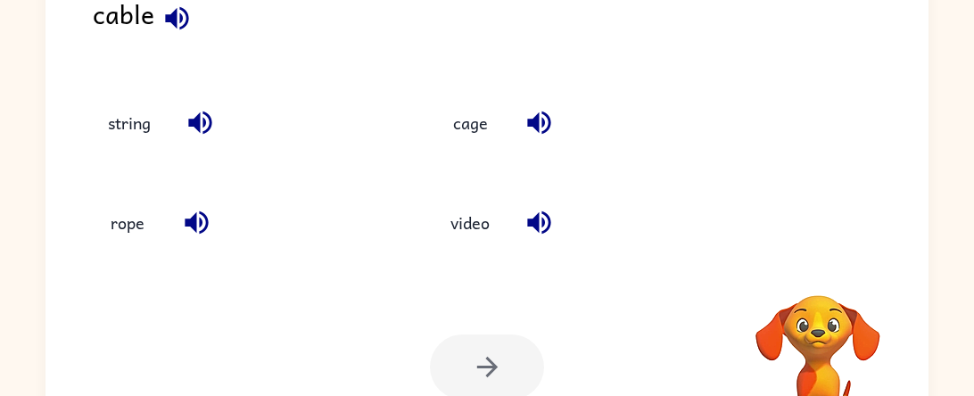
click at [475, 242] on button "video" at bounding box center [470, 223] width 75 height 48
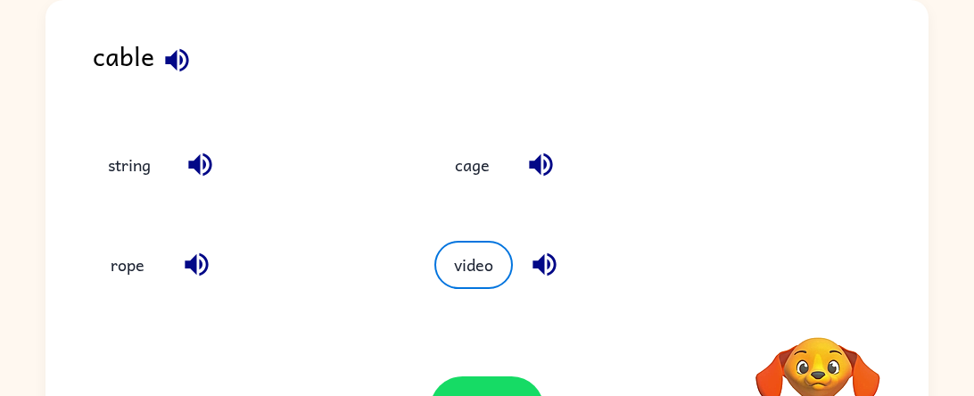
scroll to position [115, 0]
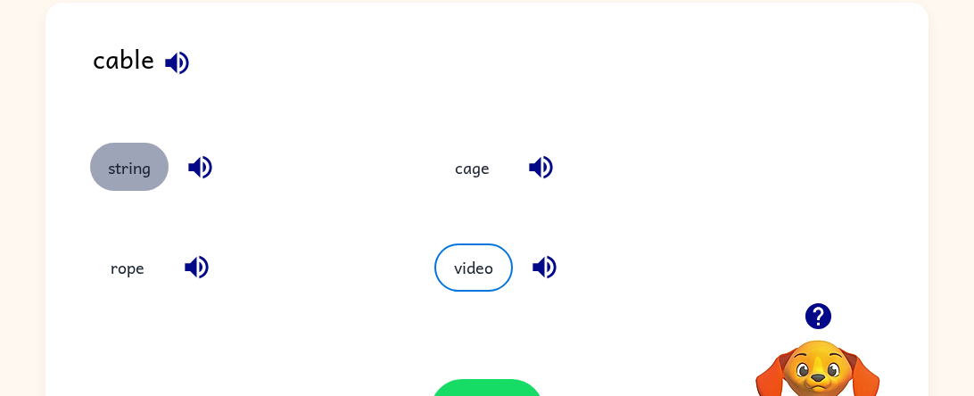
click at [104, 168] on button "string" at bounding box center [129, 167] width 79 height 48
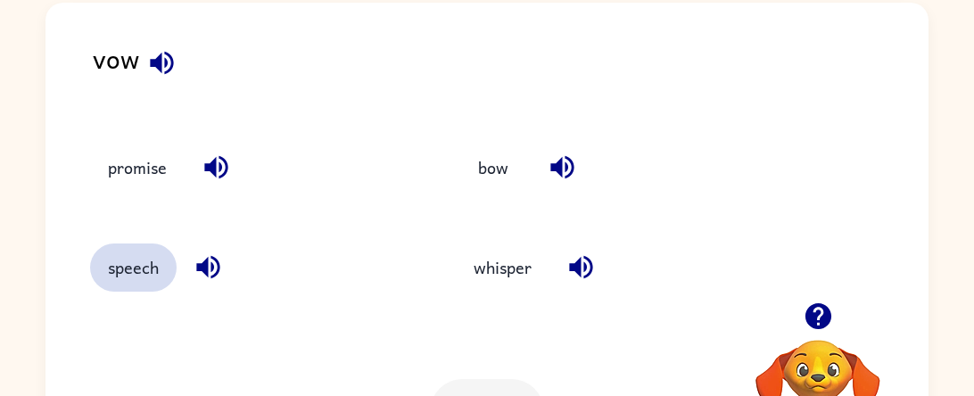
click at [134, 255] on button "speech" at bounding box center [133, 268] width 87 height 48
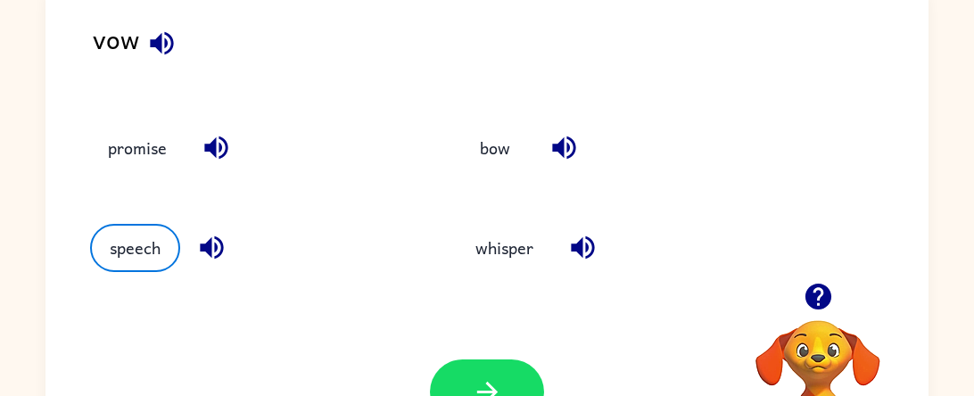
scroll to position [142, 0]
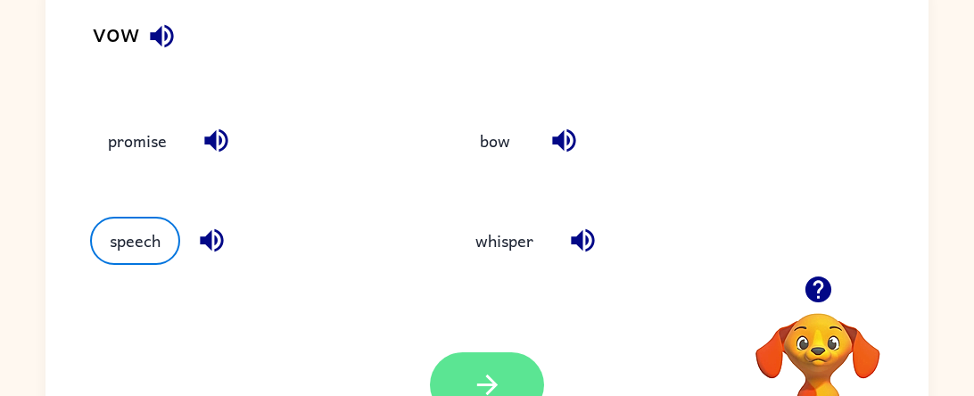
click at [480, 372] on icon "button" at bounding box center [487, 384] width 31 height 31
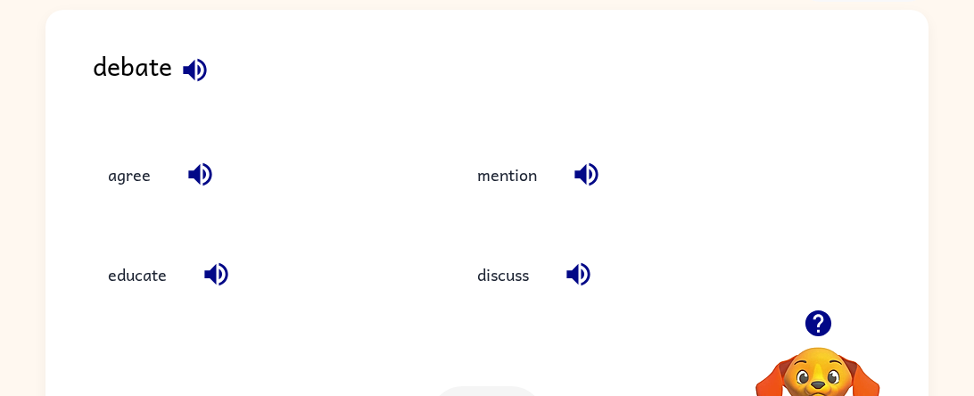
scroll to position [109, 0]
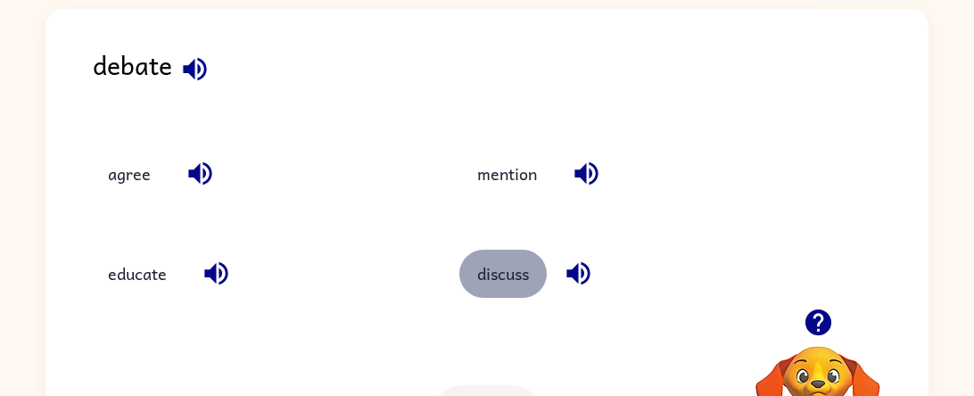
click at [492, 294] on button "discuss" at bounding box center [502, 274] width 87 height 48
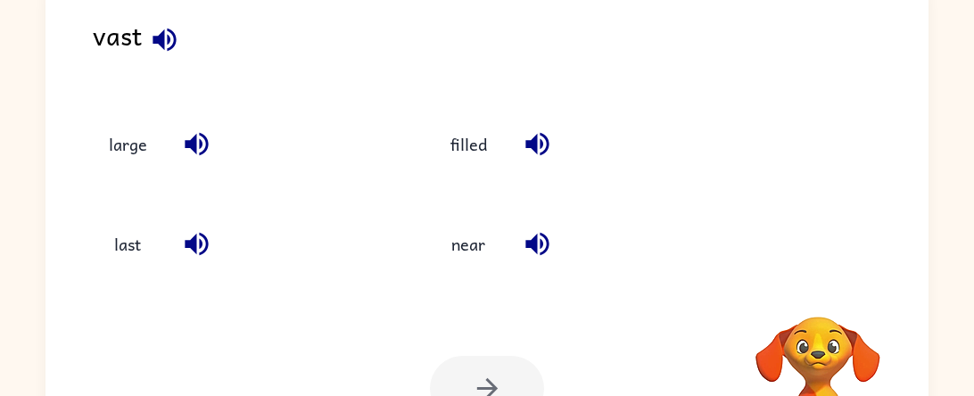
scroll to position [136, 0]
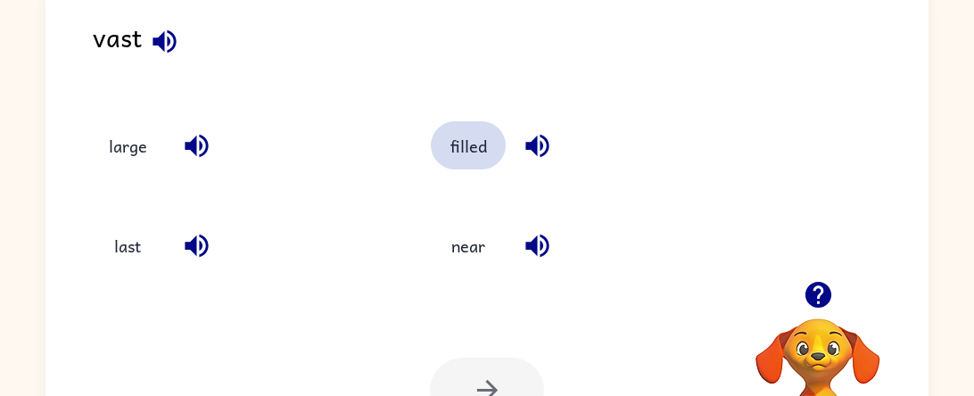
click at [459, 153] on button "filled" at bounding box center [468, 145] width 75 height 48
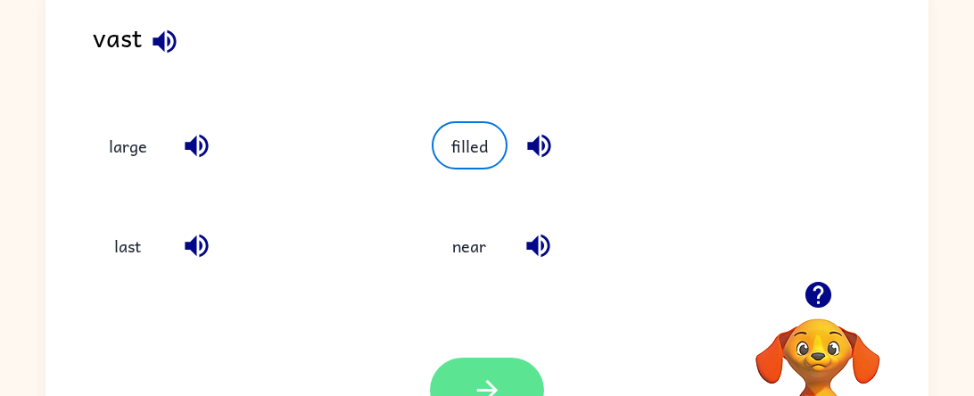
click at [484, 368] on button "button" at bounding box center [487, 390] width 114 height 65
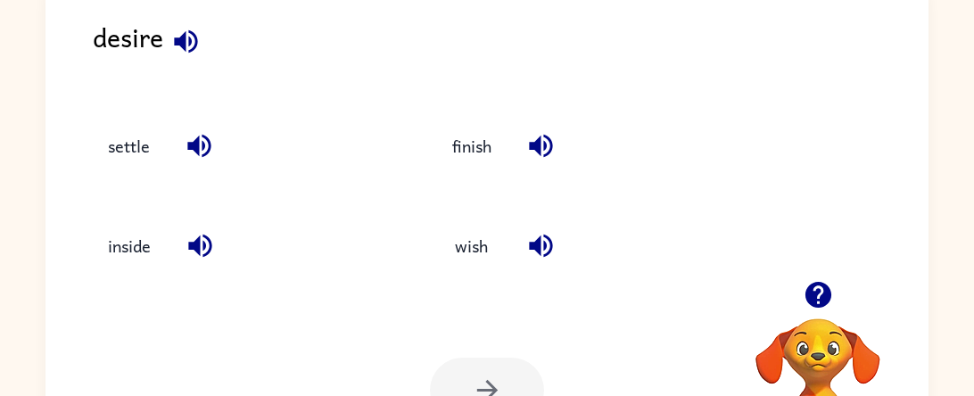
click at [474, 339] on div "Your browser must support playing .mp4 files to use Literably. Please try using…" at bounding box center [486, 390] width 883 height 201
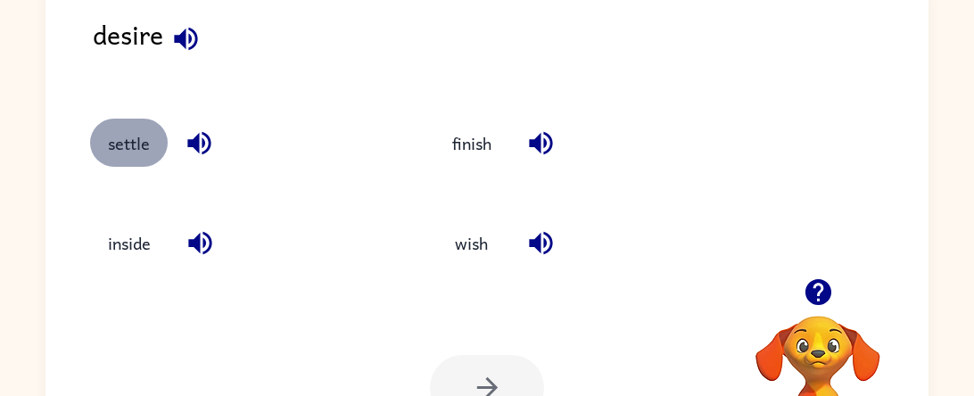
click at [116, 142] on button "settle" at bounding box center [129, 143] width 78 height 48
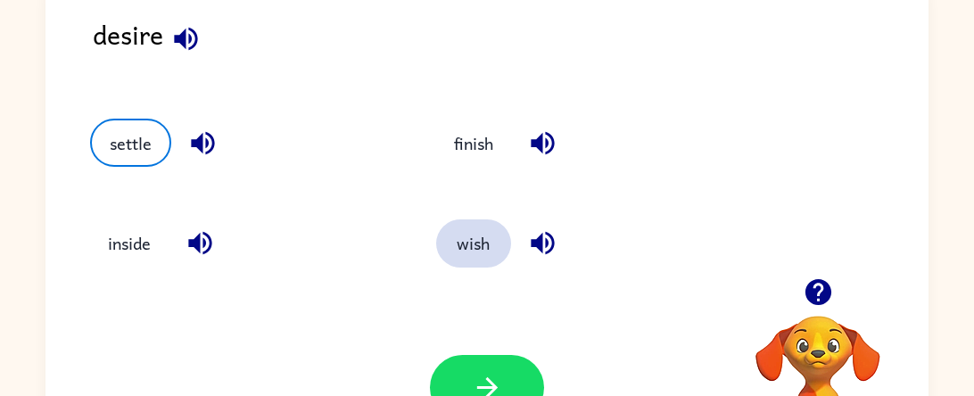
click at [467, 250] on button "wish" at bounding box center [473, 243] width 75 height 48
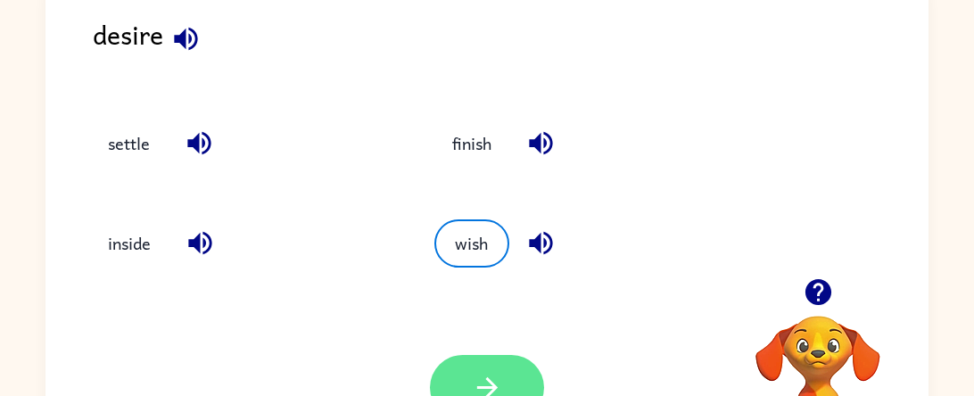
click at [484, 358] on button "button" at bounding box center [487, 387] width 114 height 65
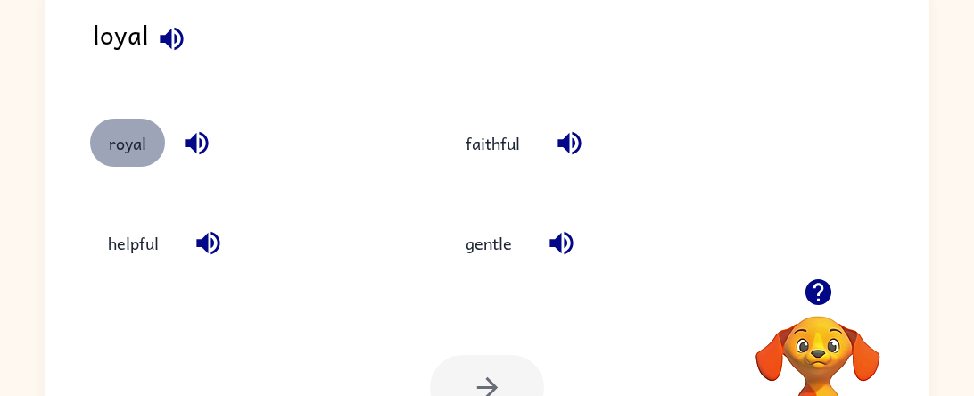
click at [124, 131] on button "royal" at bounding box center [127, 143] width 75 height 48
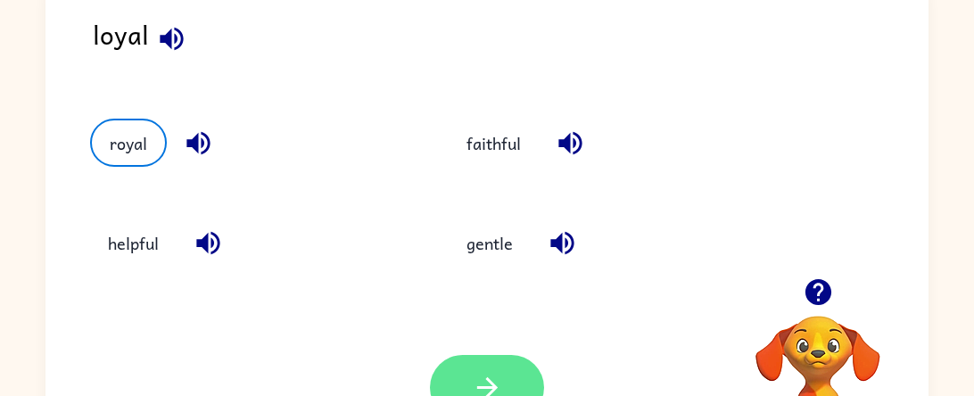
click at [462, 376] on button "button" at bounding box center [487, 387] width 114 height 65
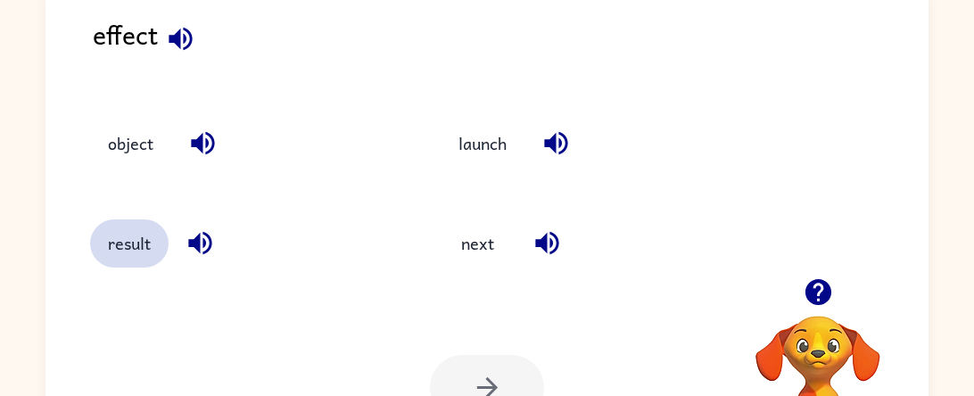
click at [117, 259] on button "result" at bounding box center [129, 243] width 79 height 48
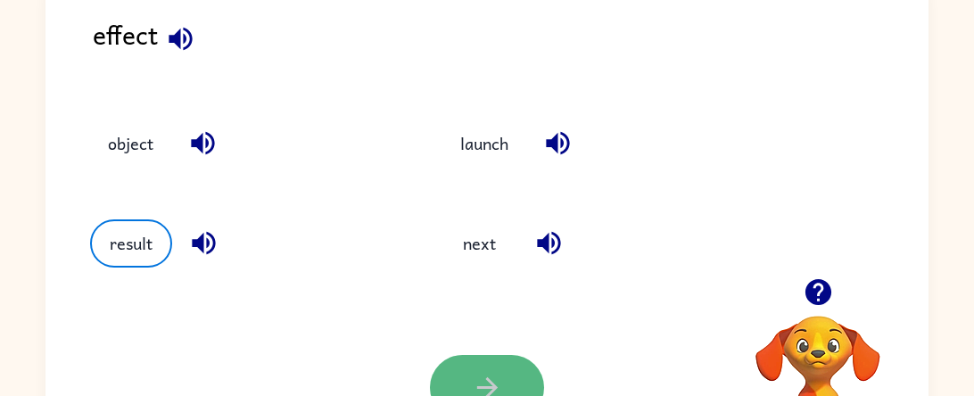
click at [450, 377] on button "button" at bounding box center [487, 387] width 114 height 65
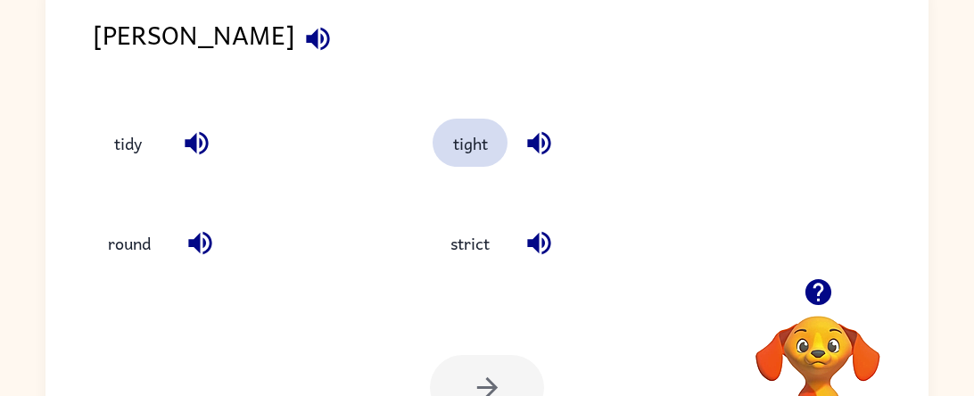
click at [488, 164] on button "tight" at bounding box center [470, 143] width 75 height 48
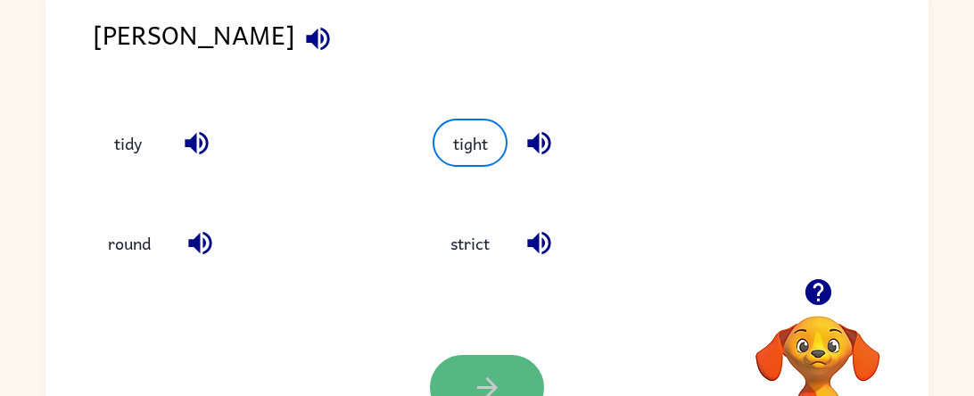
click at [466, 360] on button "button" at bounding box center [487, 387] width 114 height 65
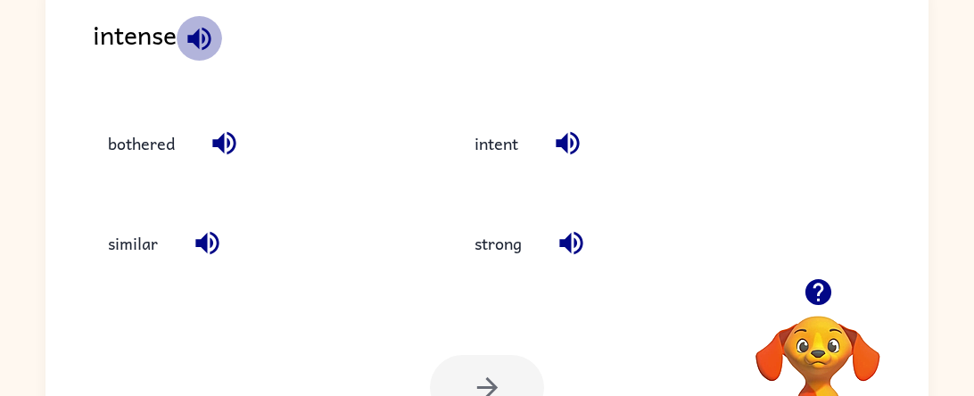
click at [201, 42] on icon "button" at bounding box center [199, 38] width 31 height 31
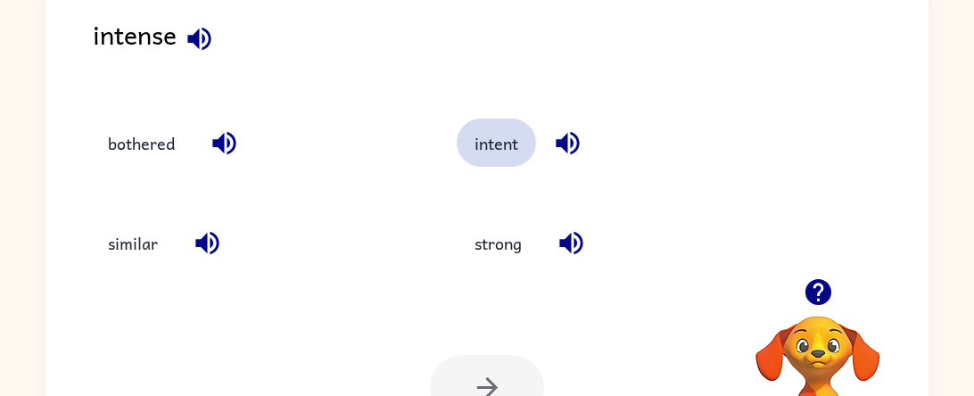
click at [477, 150] on button "intent" at bounding box center [496, 143] width 79 height 48
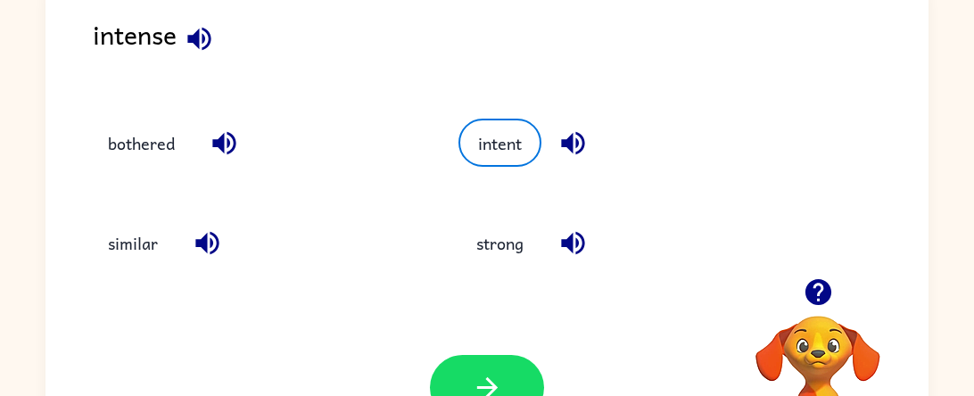
click at [569, 148] on icon "button" at bounding box center [572, 143] width 23 height 23
click at [154, 145] on button "bothered" at bounding box center [141, 143] width 103 height 48
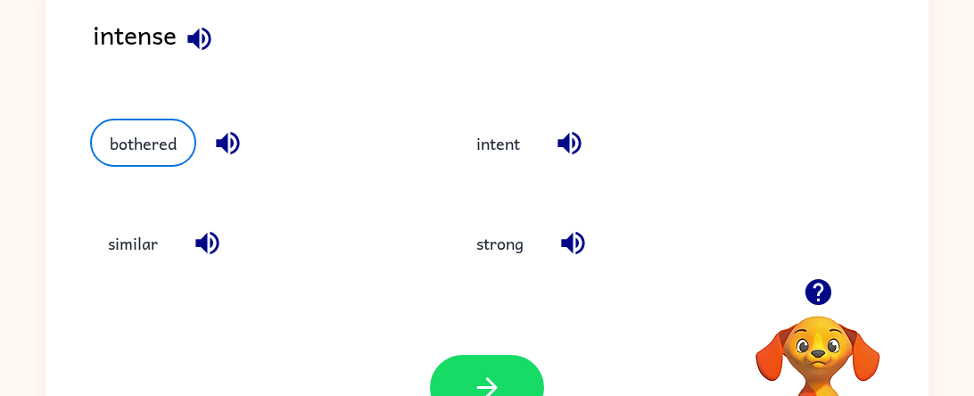
click at [218, 134] on icon "button" at bounding box center [227, 143] width 31 height 31
click at [479, 251] on button "strong" at bounding box center [500, 243] width 83 height 48
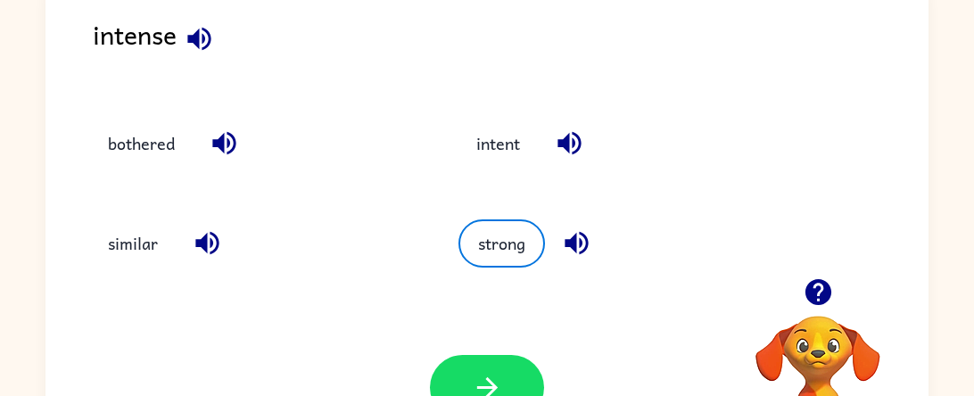
click at [500, 353] on div "Your browser must support playing .mp4 files to use Literably. Please try using…" at bounding box center [486, 387] width 883 height 201
click at [501, 356] on button "button" at bounding box center [487, 387] width 114 height 65
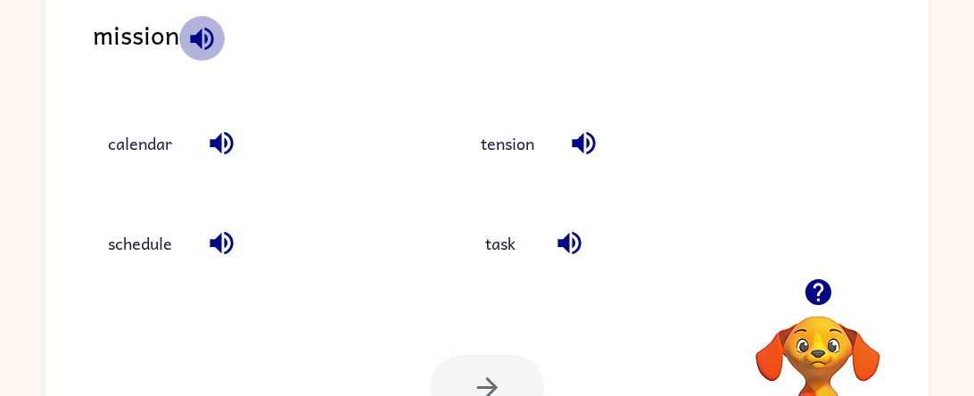
click at [201, 37] on icon "button" at bounding box center [201, 38] width 23 height 23
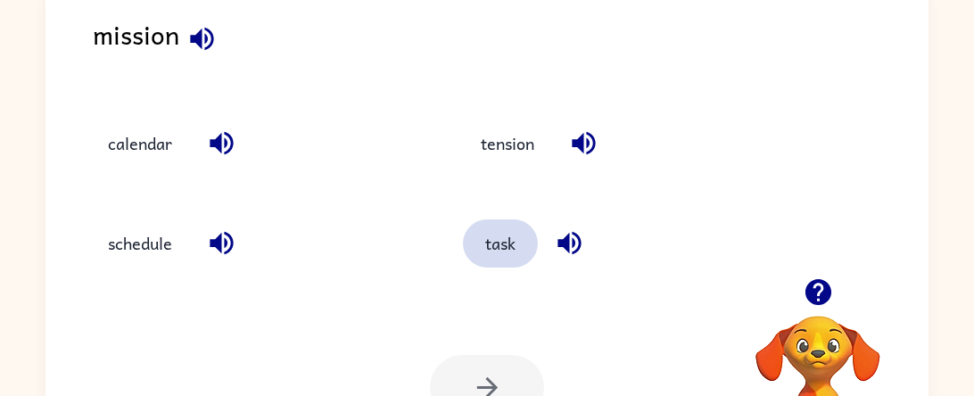
click at [496, 237] on button "task" at bounding box center [500, 243] width 75 height 48
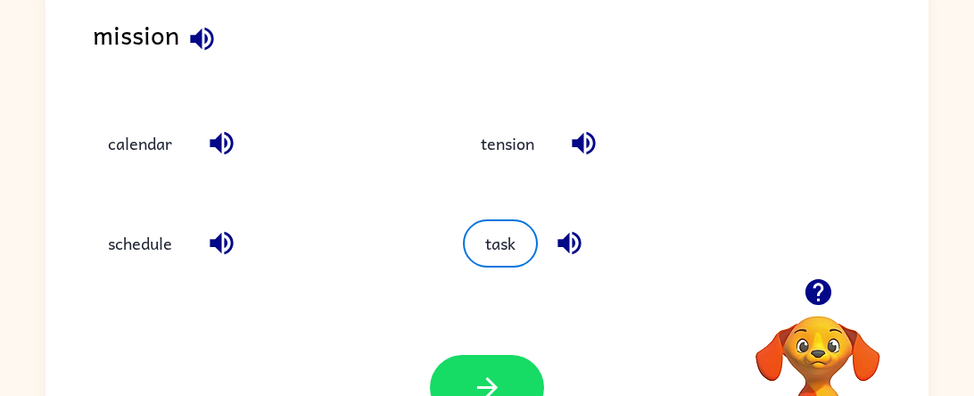
click at [475, 352] on div "Your browser must support playing .mp4 files to use Literably. Please try using…" at bounding box center [486, 387] width 883 height 201
click at [476, 364] on button "button" at bounding box center [487, 387] width 114 height 65
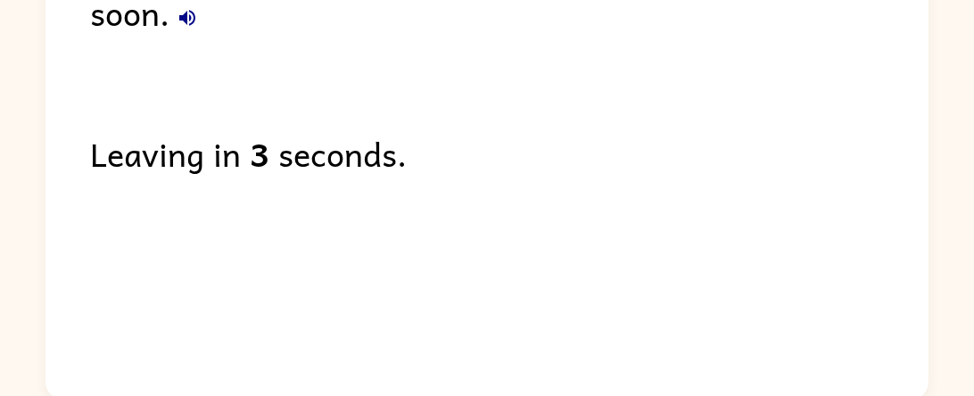
scroll to position [199, 0]
